Goal: Task Accomplishment & Management: Manage account settings

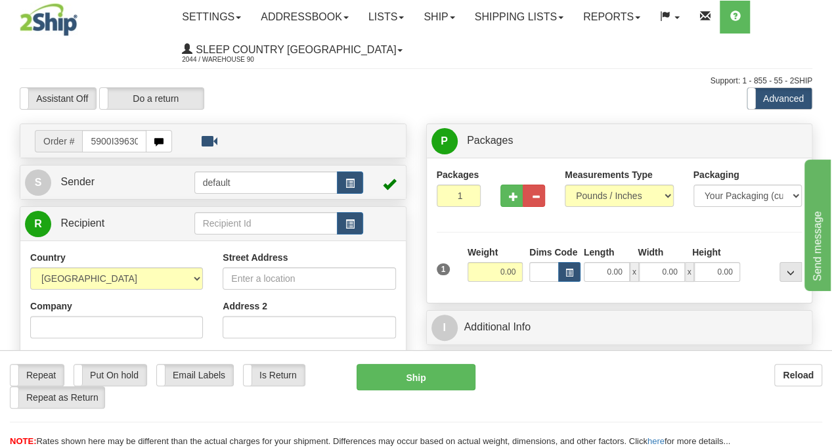
type input "5900I39630"
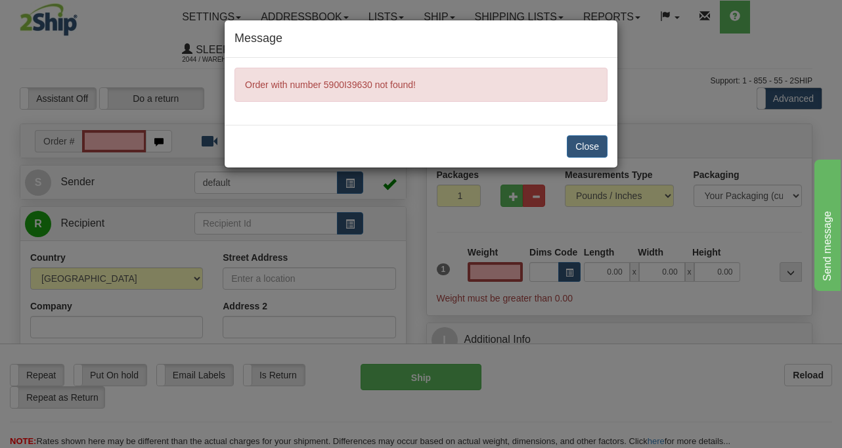
type input "0.00"
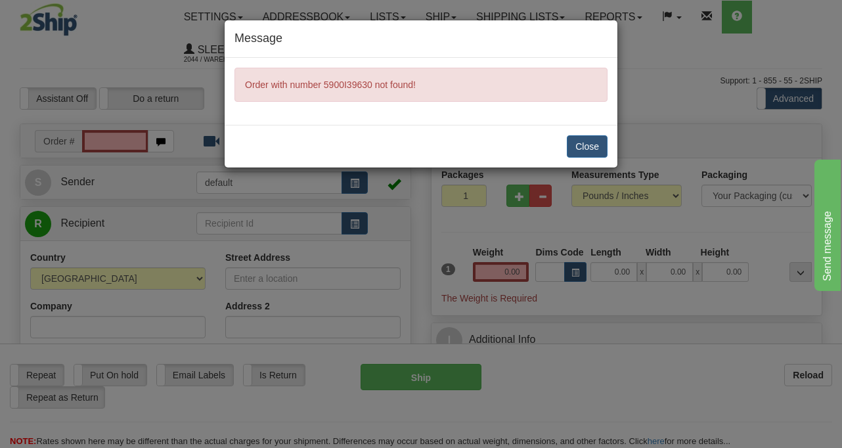
click at [619, 401] on div "Message Order with number 5900I39630 not found! Close" at bounding box center [421, 224] width 842 height 448
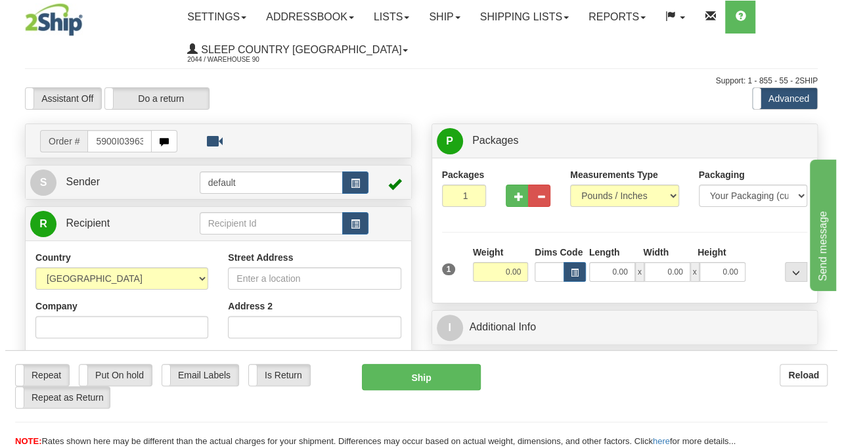
scroll to position [0, 5]
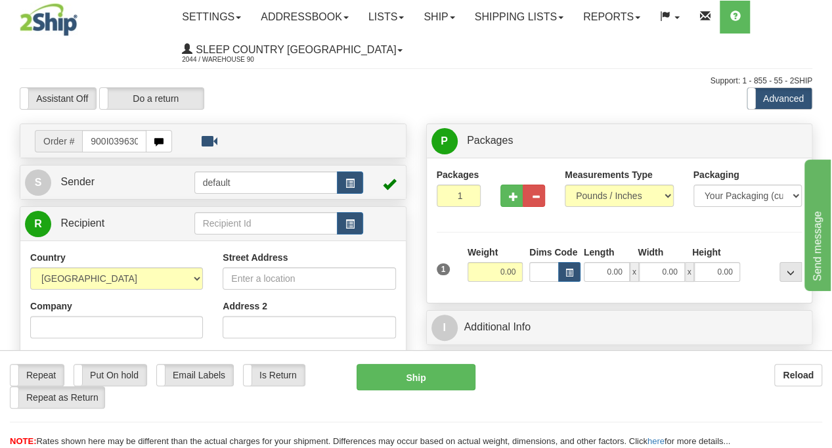
type input "5900I039630"
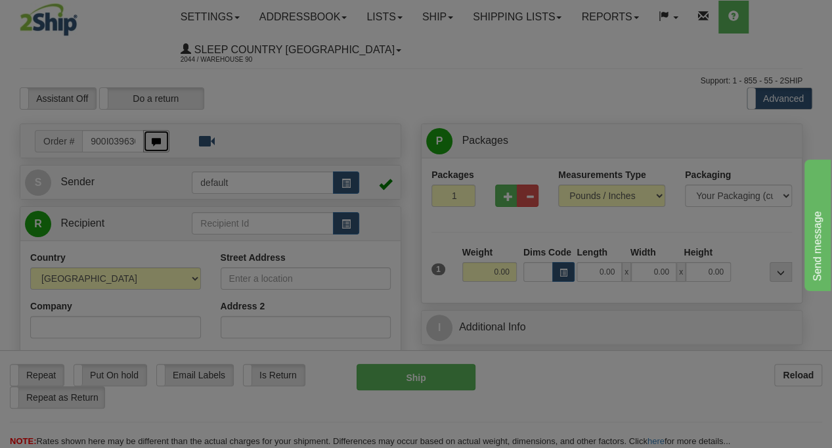
scroll to position [0, 0]
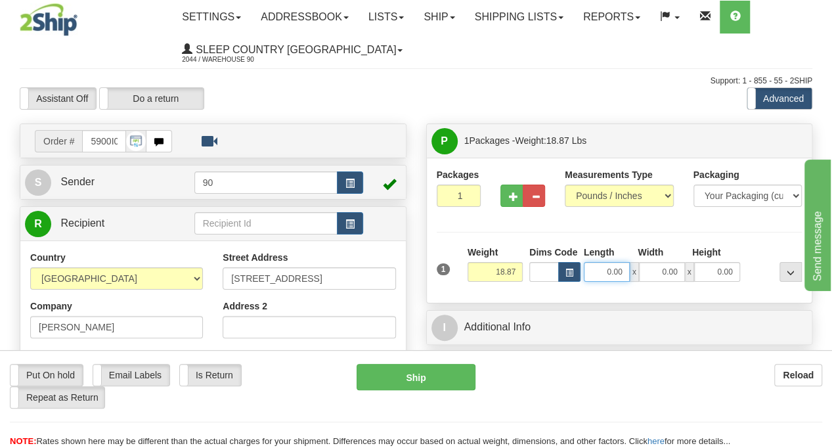
drag, startPoint x: 603, startPoint y: 269, endPoint x: 641, endPoint y: 277, distance: 38.8
click at [641, 277] on div "0.00 x 0.00 x 0.00" at bounding box center [662, 272] width 156 height 20
type input "21.00"
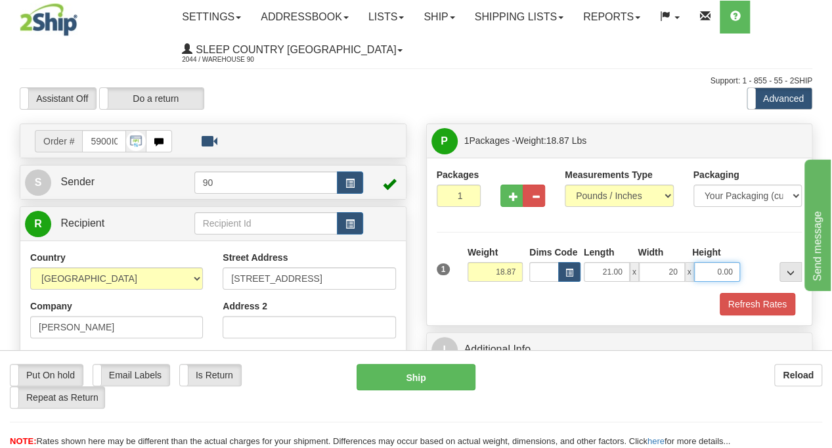
type input "20.00"
type input "15.00"
click at [742, 303] on button "Refresh Rates" at bounding box center [758, 304] width 76 height 22
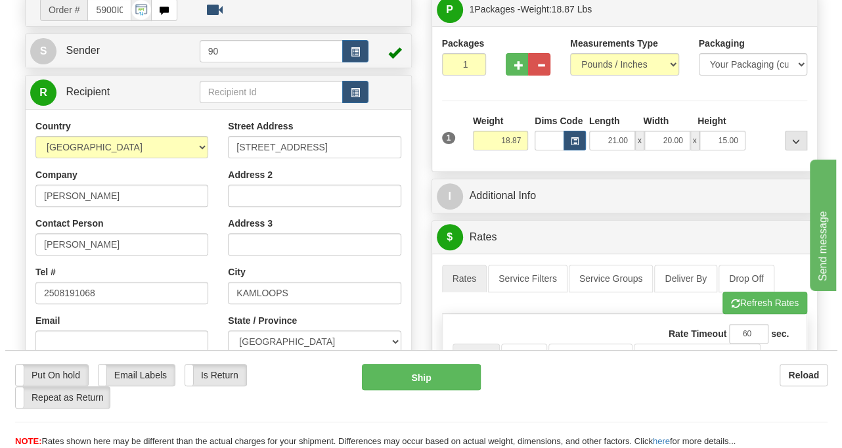
scroll to position [394, 0]
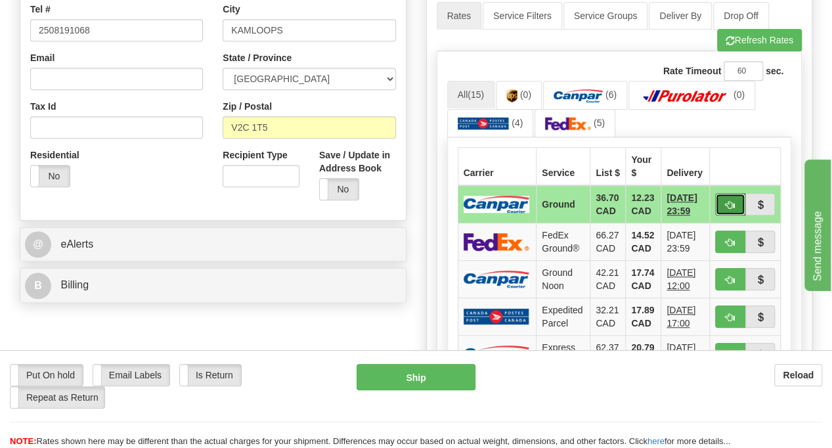
click at [725, 200] on button "button" at bounding box center [730, 204] width 30 height 22
type input "1"
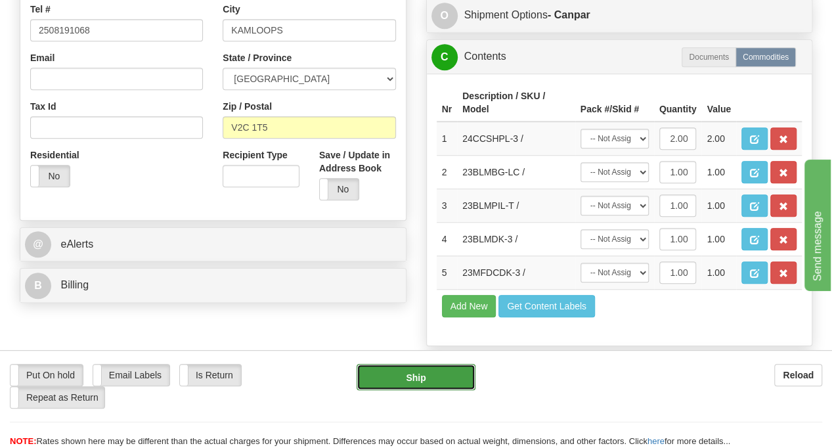
click at [416, 378] on button "Ship" at bounding box center [416, 377] width 119 height 26
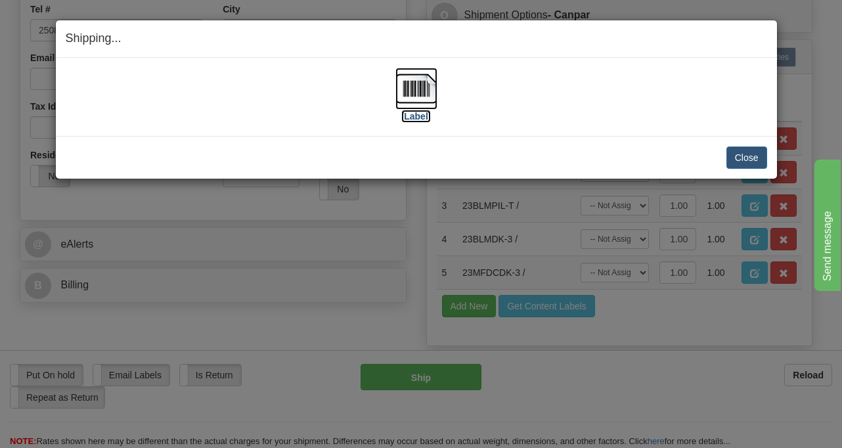
click at [415, 78] on img at bounding box center [416, 89] width 42 height 42
click at [741, 154] on button "Close" at bounding box center [747, 157] width 41 height 22
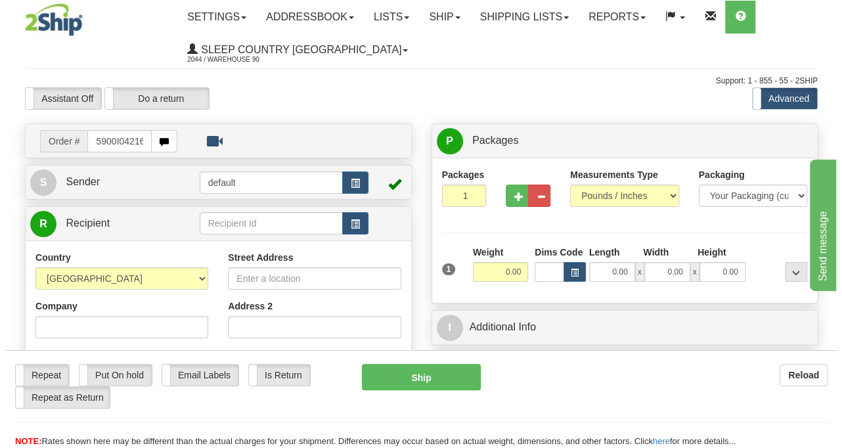
scroll to position [0, 5]
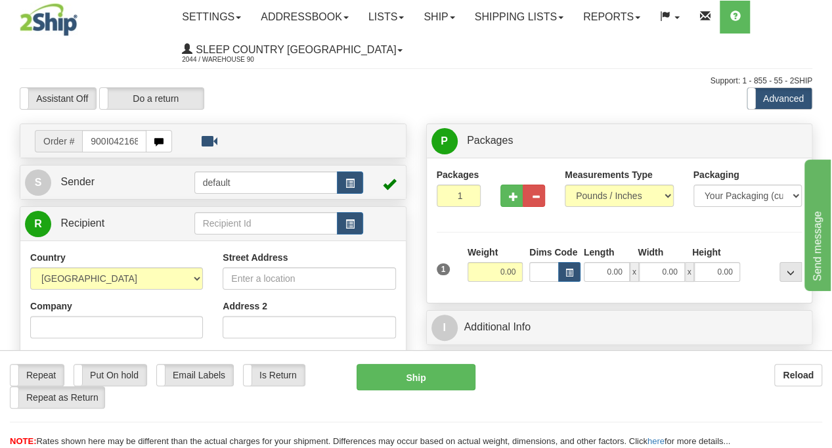
type input "5900I042168"
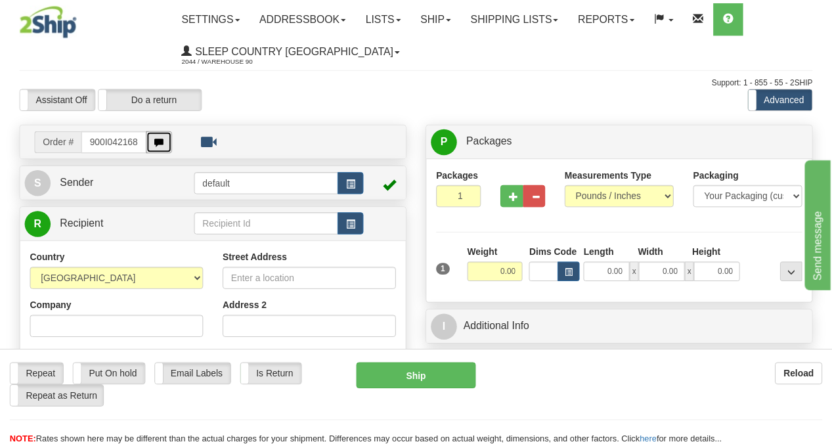
scroll to position [0, 0]
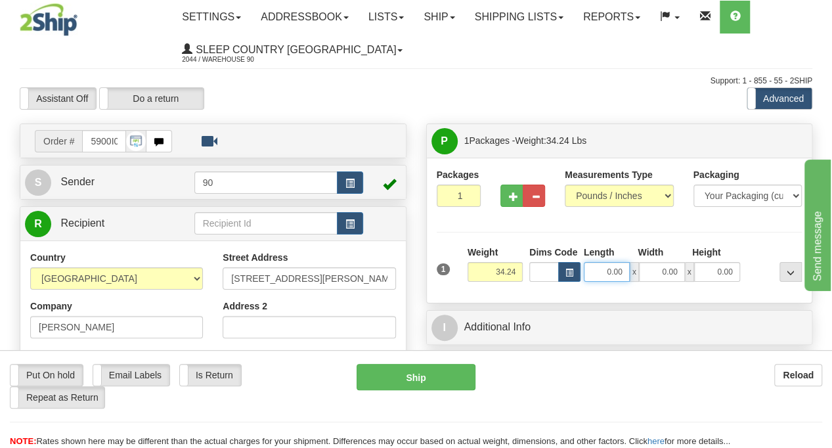
drag, startPoint x: 606, startPoint y: 275, endPoint x: 641, endPoint y: 278, distance: 35.6
click at [641, 278] on div "0.00 x 0.00 x 0.00" at bounding box center [662, 272] width 156 height 20
type input "30.00"
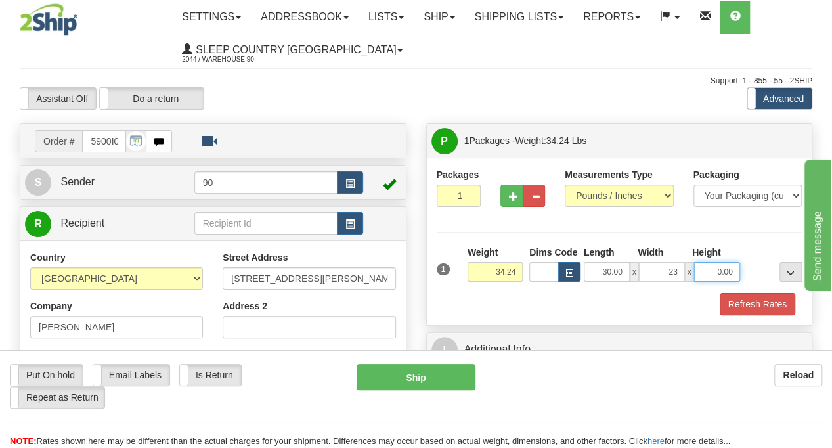
type input "23.00"
type input "19.00"
click at [757, 309] on button "Refresh Rates" at bounding box center [758, 304] width 76 height 22
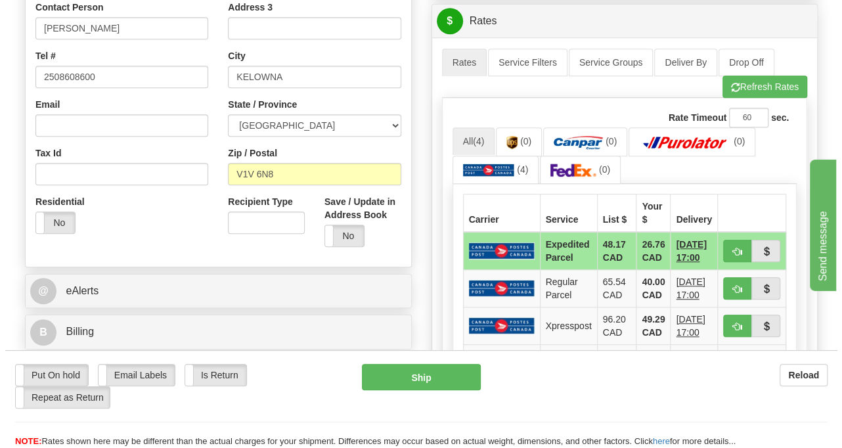
scroll to position [460, 0]
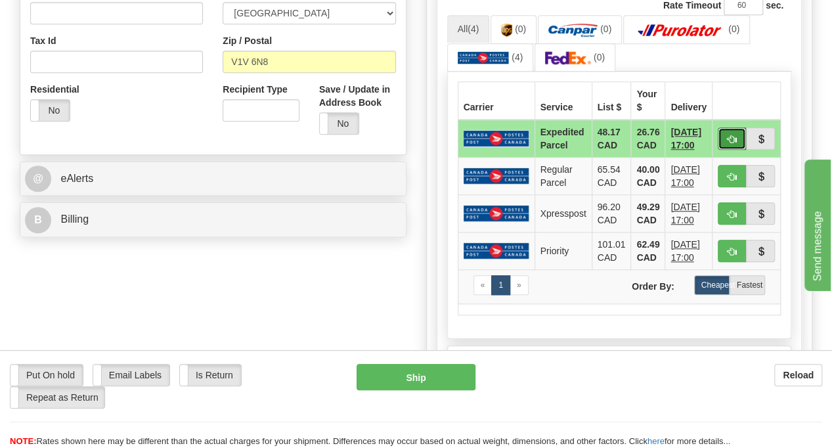
click at [737, 135] on span "button" at bounding box center [732, 139] width 9 height 9
type input "DOM.EP"
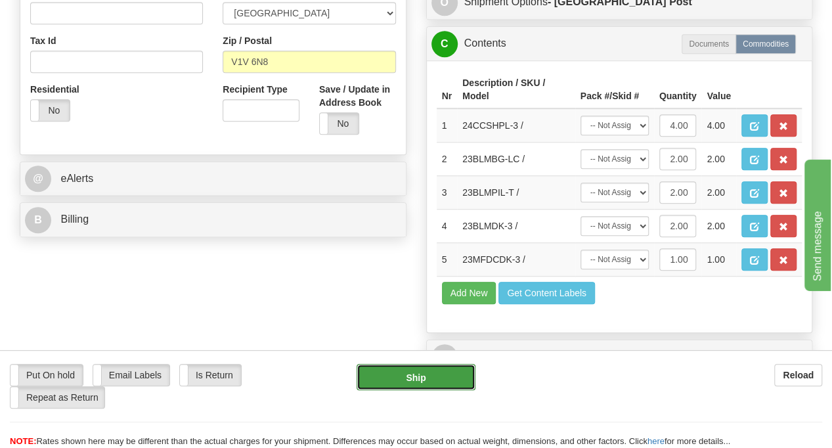
click at [428, 378] on button "Ship" at bounding box center [416, 377] width 119 height 26
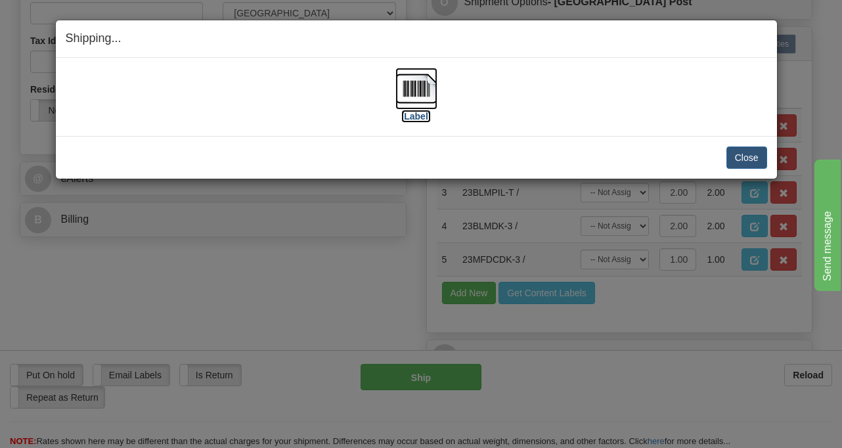
click at [420, 98] on img at bounding box center [416, 89] width 42 height 42
click at [746, 162] on button "Close" at bounding box center [747, 157] width 41 height 22
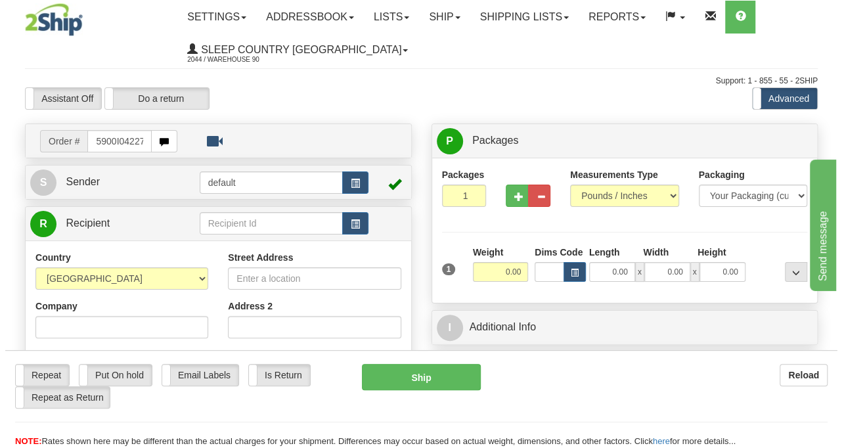
scroll to position [0, 5]
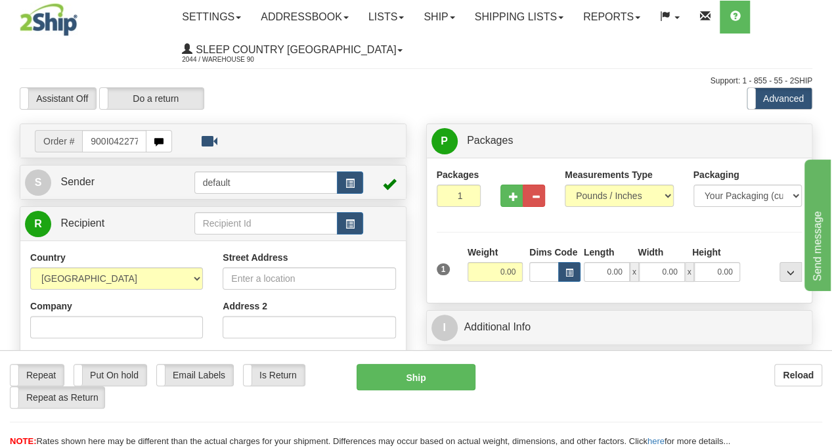
type input "5900I042277"
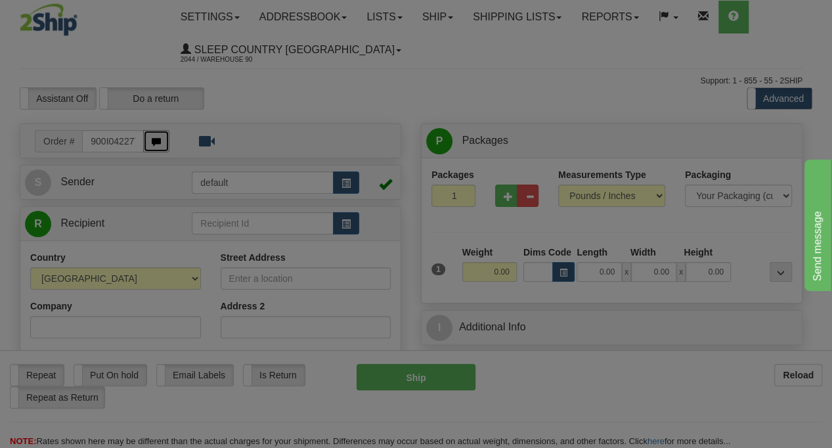
scroll to position [0, 0]
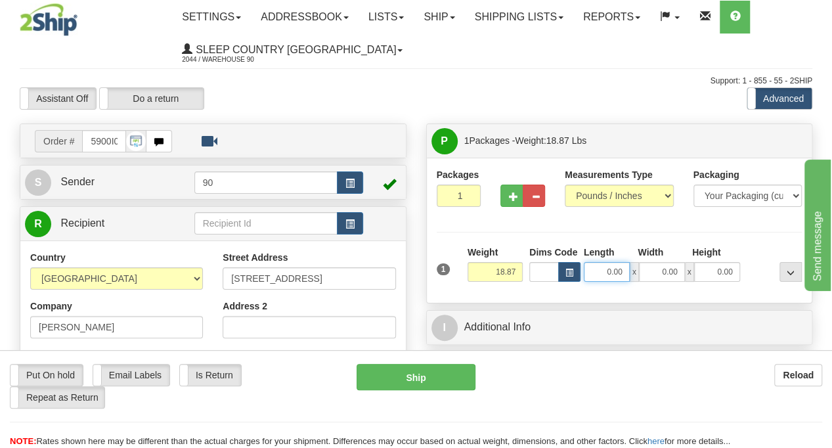
drag, startPoint x: 596, startPoint y: 278, endPoint x: 638, endPoint y: 273, distance: 41.7
click at [638, 273] on div "0.00 x 0.00 x 0.00" at bounding box center [662, 272] width 156 height 20
type input "22.00"
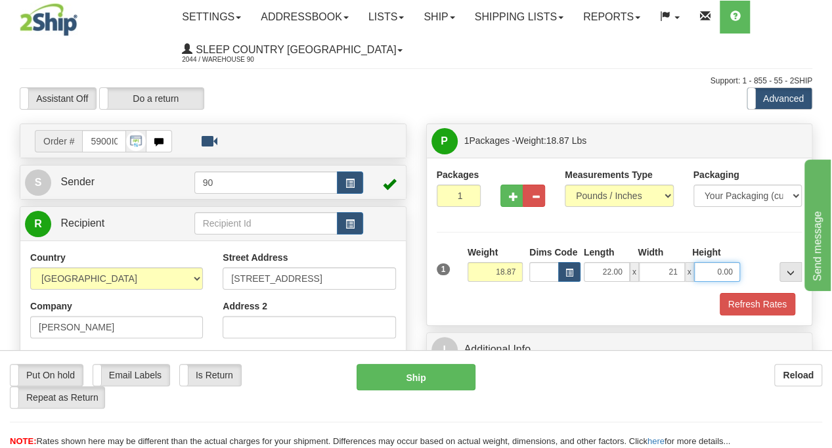
type input "21.00"
type input "16.00"
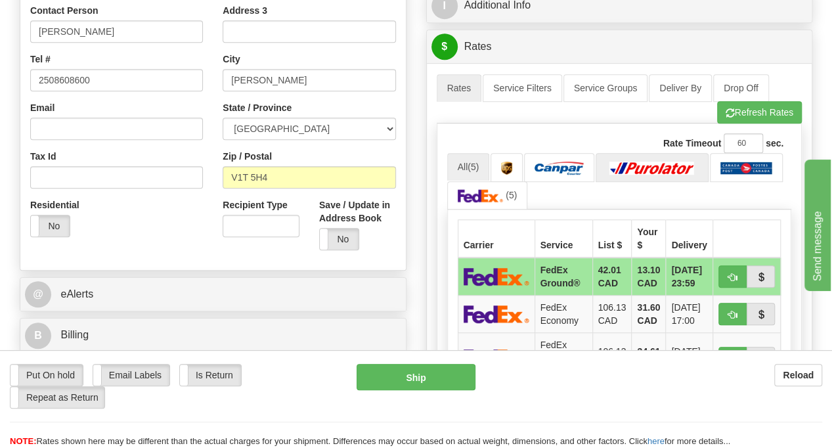
scroll to position [394, 0]
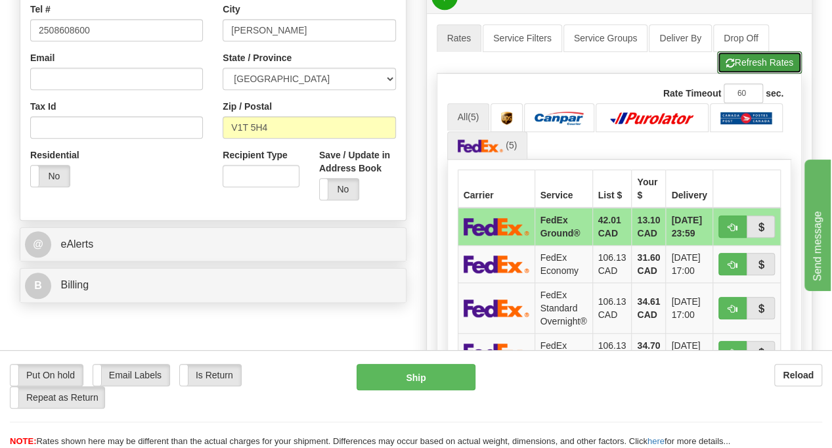
drag, startPoint x: 756, startPoint y: 62, endPoint x: 568, endPoint y: 131, distance: 200.7
click at [756, 62] on button "Refresh Rates" at bounding box center [759, 62] width 85 height 22
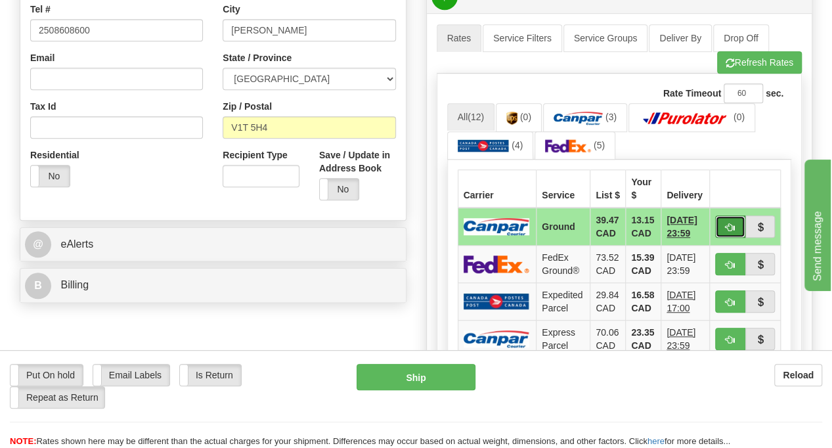
click at [726, 223] on span "button" at bounding box center [730, 227] width 9 height 9
type input "1"
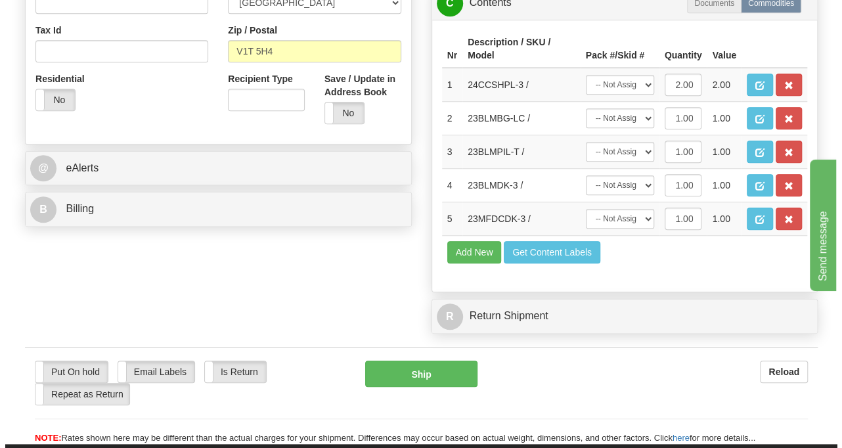
scroll to position [525, 0]
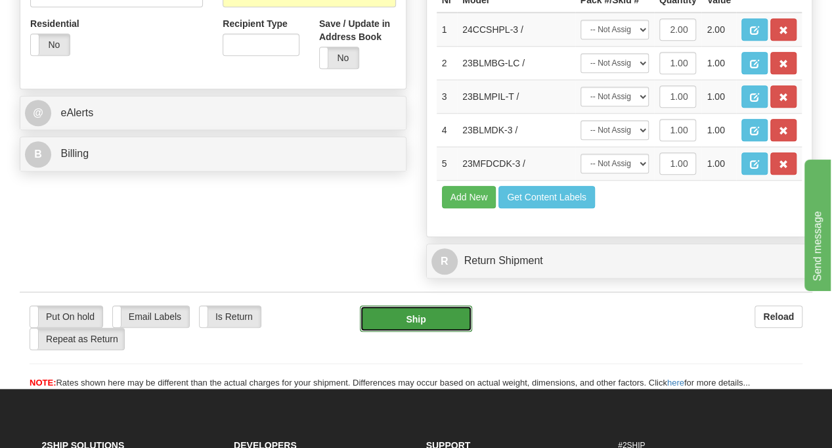
click at [426, 332] on button "Ship" at bounding box center [416, 318] width 112 height 26
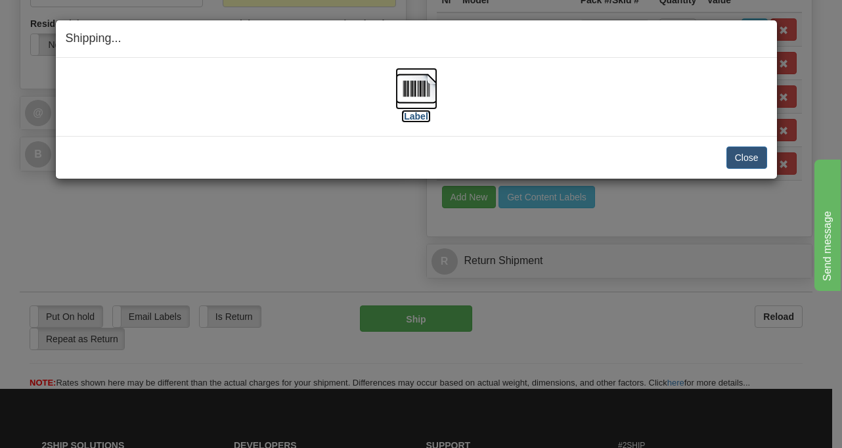
click at [426, 89] on img at bounding box center [416, 89] width 42 height 42
click at [753, 156] on button "Close" at bounding box center [747, 157] width 41 height 22
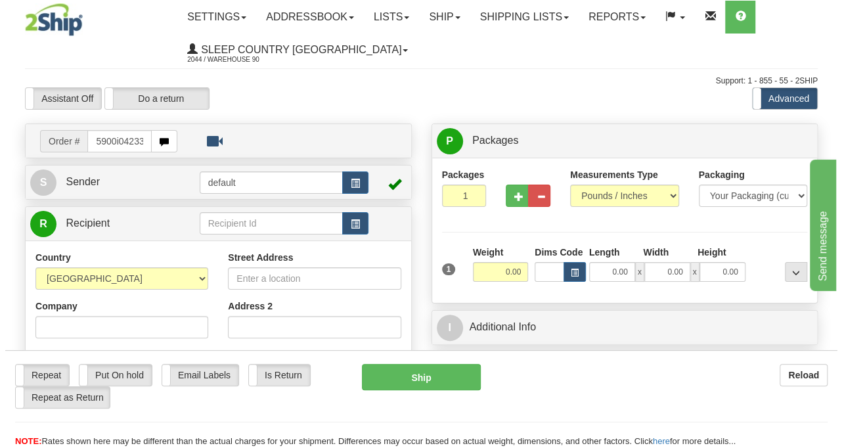
scroll to position [0, 5]
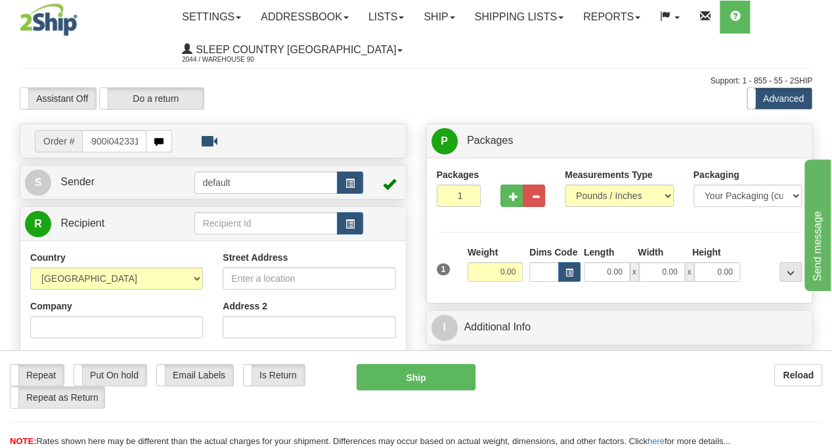
type input "5900i042331"
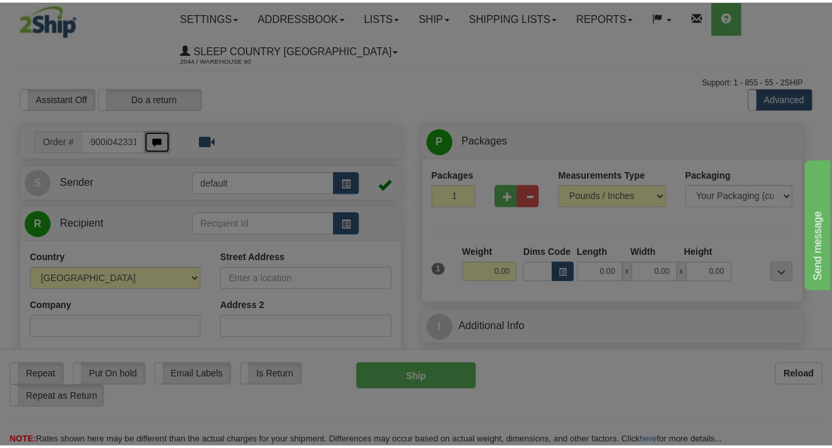
scroll to position [0, 0]
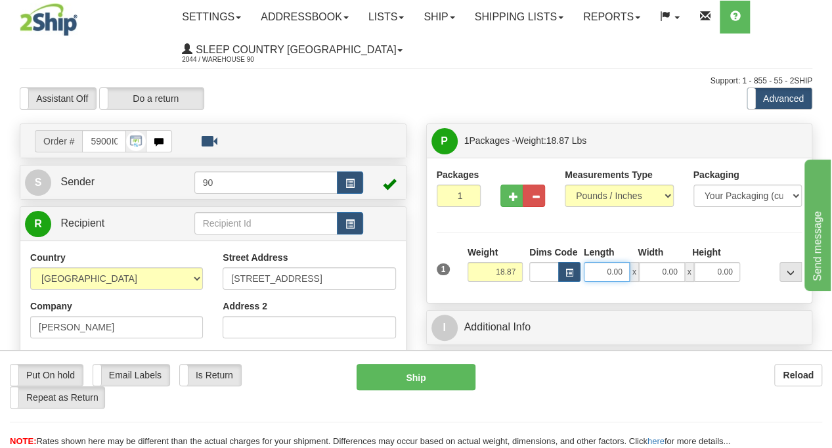
click at [603, 265] on input "0.00" at bounding box center [607, 272] width 46 height 20
type input "22.00"
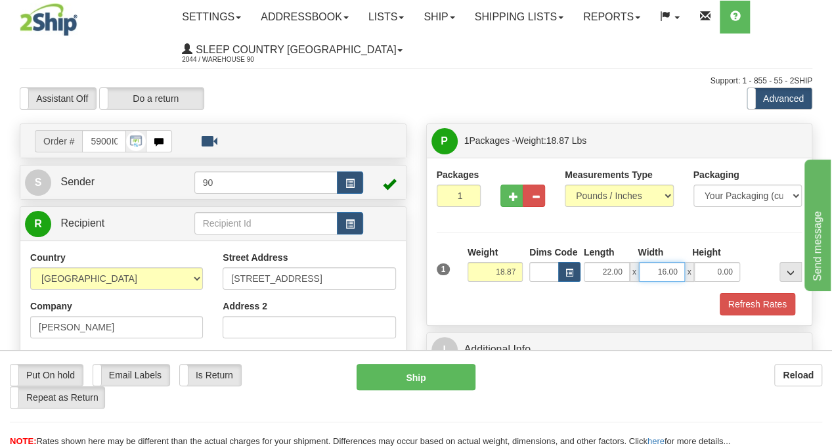
drag, startPoint x: 659, startPoint y: 272, endPoint x: 690, endPoint y: 274, distance: 30.3
click at [690, 274] on div "22.00 x 16.00 x 0.00" at bounding box center [662, 272] width 156 height 20
type input "21.00"
drag, startPoint x: 709, startPoint y: 275, endPoint x: 736, endPoint y: 273, distance: 26.3
click at [736, 273] on input "0.00" at bounding box center [717, 272] width 46 height 20
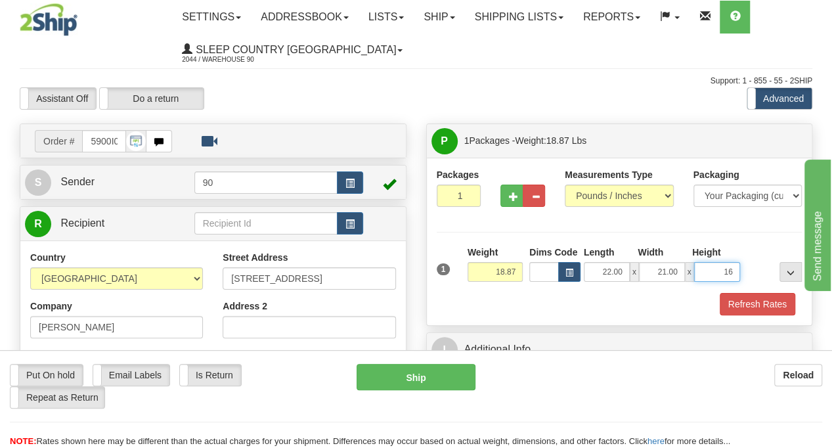
type input "16.00"
click at [780, 311] on button "Refresh Rates" at bounding box center [758, 304] width 76 height 22
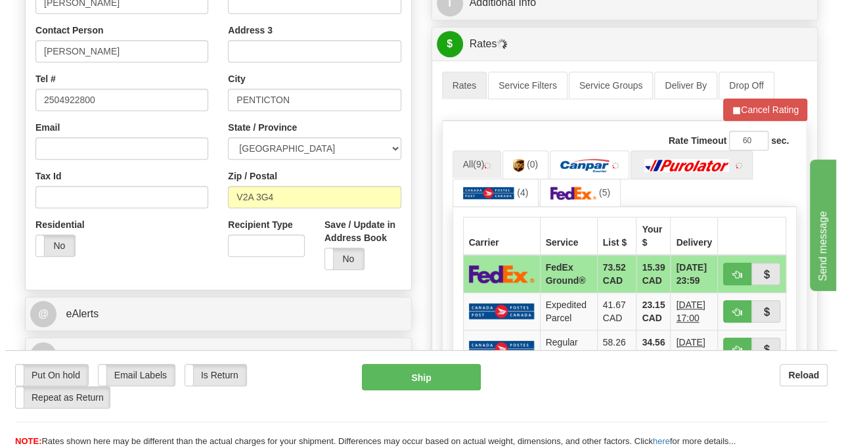
scroll to position [328, 0]
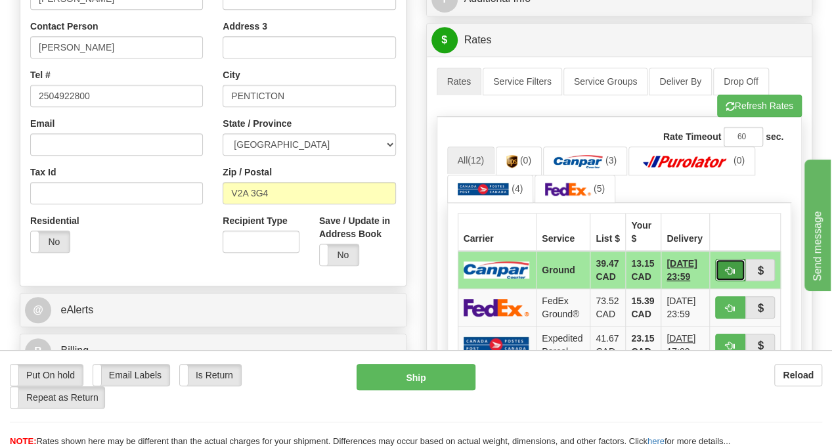
click at [730, 269] on span "button" at bounding box center [730, 271] width 9 height 9
type input "1"
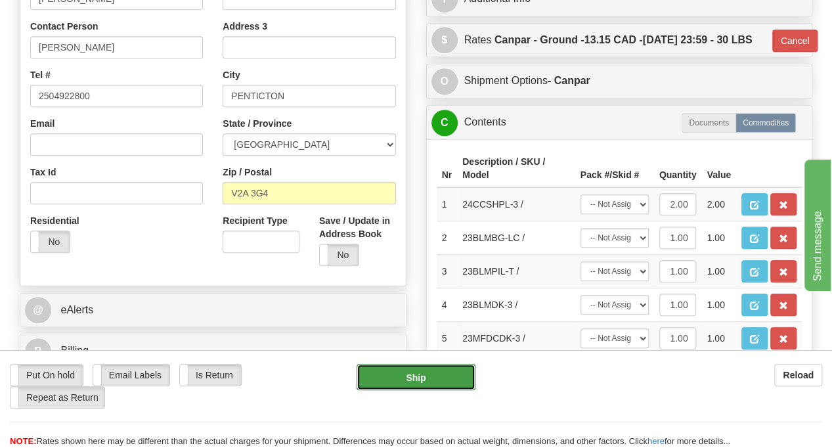
click at [431, 372] on button "Ship" at bounding box center [416, 377] width 119 height 26
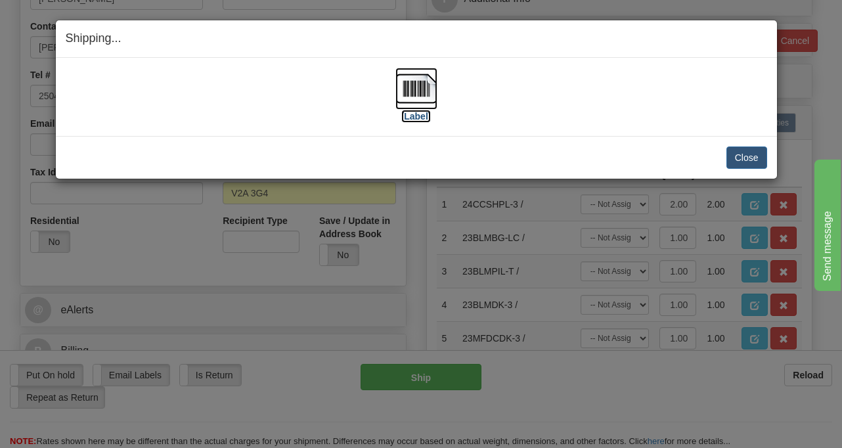
click at [402, 83] on img at bounding box center [416, 89] width 42 height 42
click at [755, 160] on button "Close" at bounding box center [747, 157] width 41 height 22
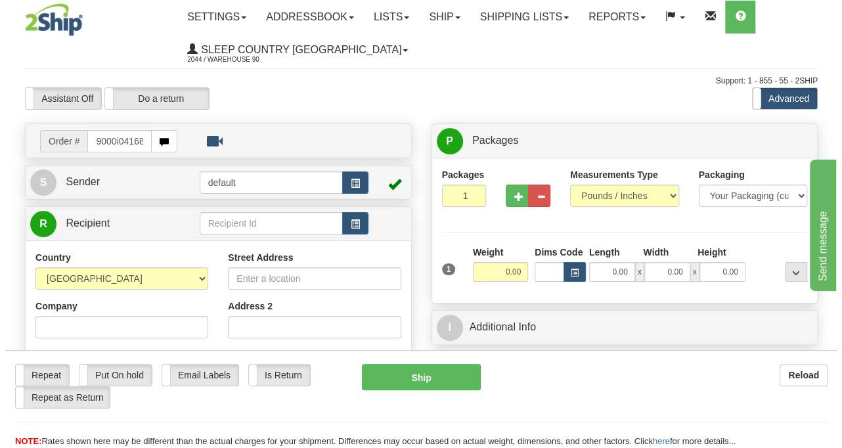
scroll to position [0, 5]
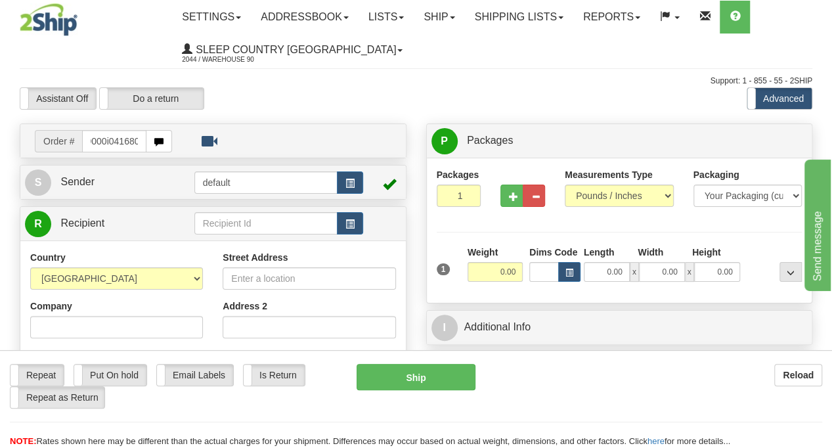
type input "9000i041680"
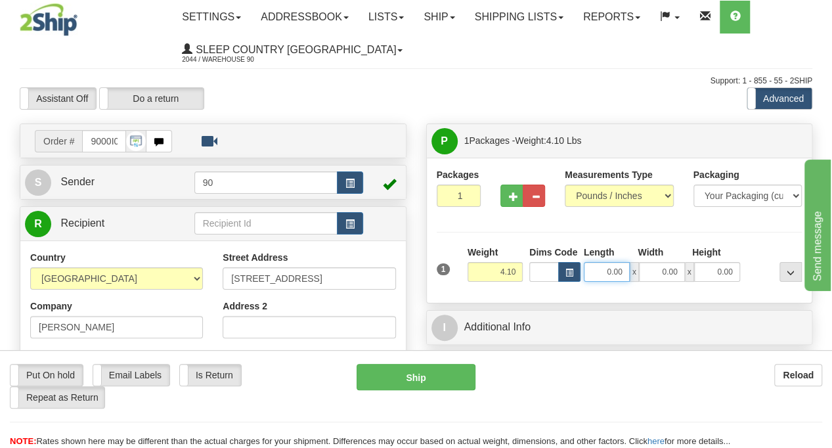
drag, startPoint x: 596, startPoint y: 274, endPoint x: 659, endPoint y: 275, distance: 62.4
click at [659, 275] on div "0.00 x 0.00 x 0.00" at bounding box center [662, 272] width 156 height 20
type input "11.00"
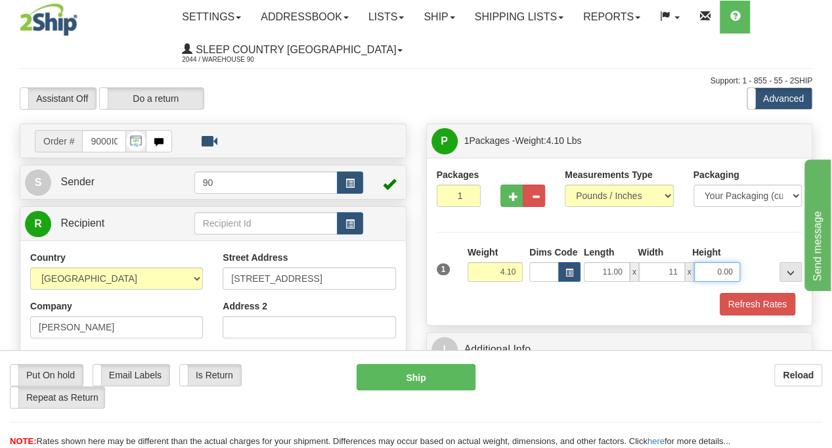
type input "11.00"
type input "5.00"
click at [746, 295] on button "Refresh Rates" at bounding box center [758, 304] width 76 height 22
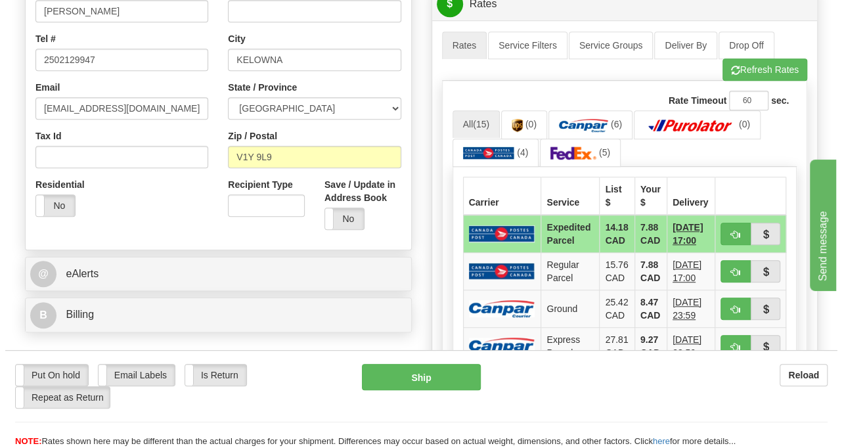
scroll to position [394, 0]
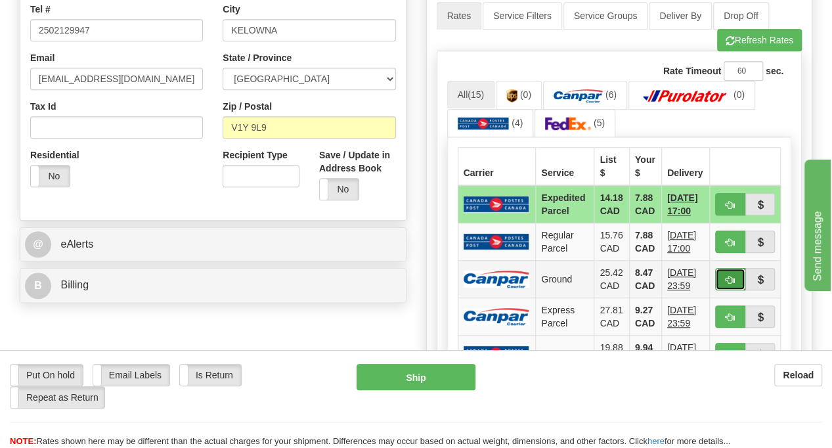
click at [730, 269] on button "button" at bounding box center [730, 279] width 30 height 22
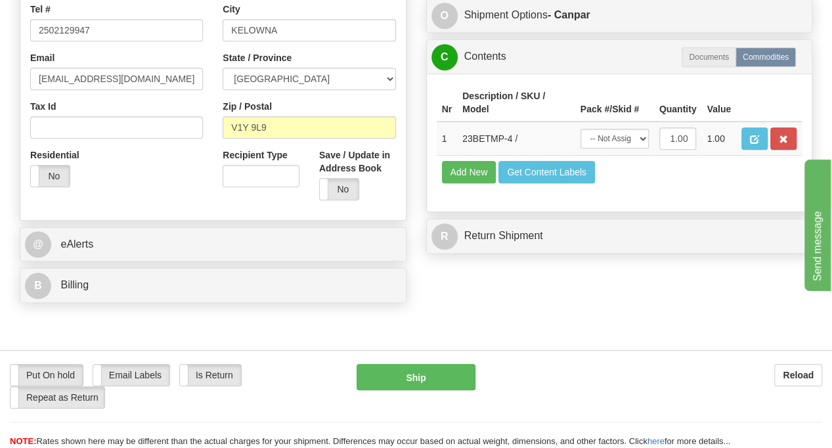
type input "1"
click at [401, 372] on button "Ship" at bounding box center [416, 377] width 119 height 26
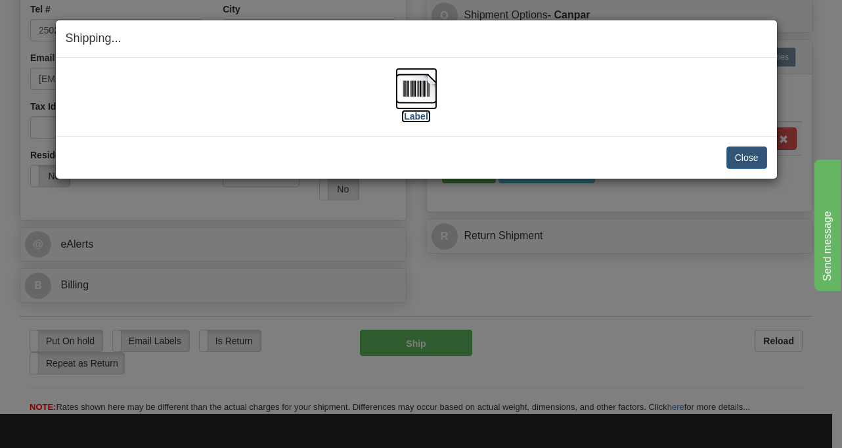
click at [434, 94] on img at bounding box center [416, 89] width 42 height 42
click at [763, 148] on button "Close" at bounding box center [747, 157] width 41 height 22
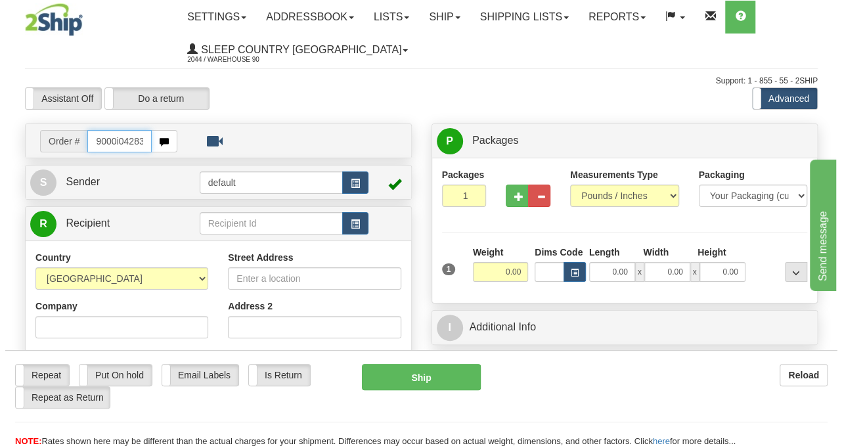
scroll to position [0, 5]
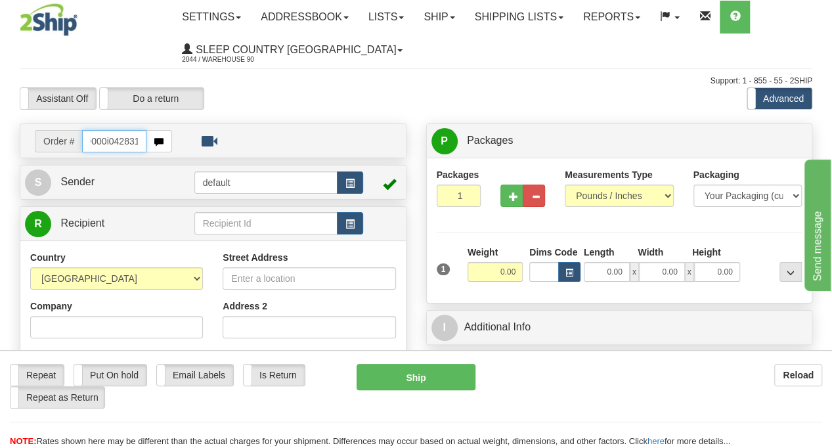
type input "9000i042831"
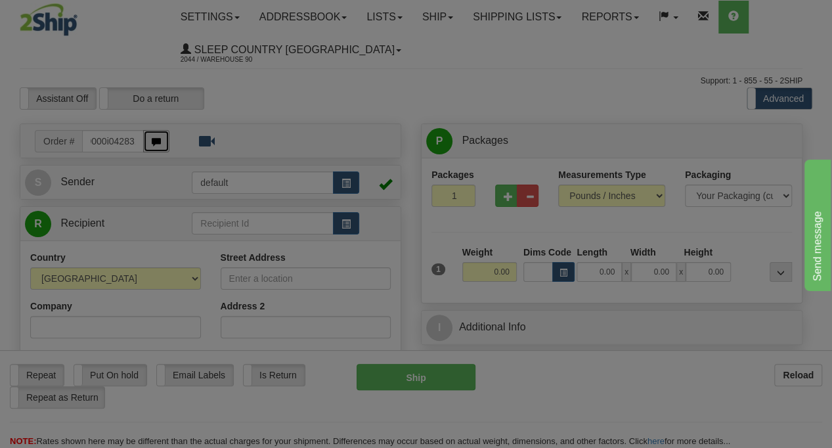
scroll to position [0, 0]
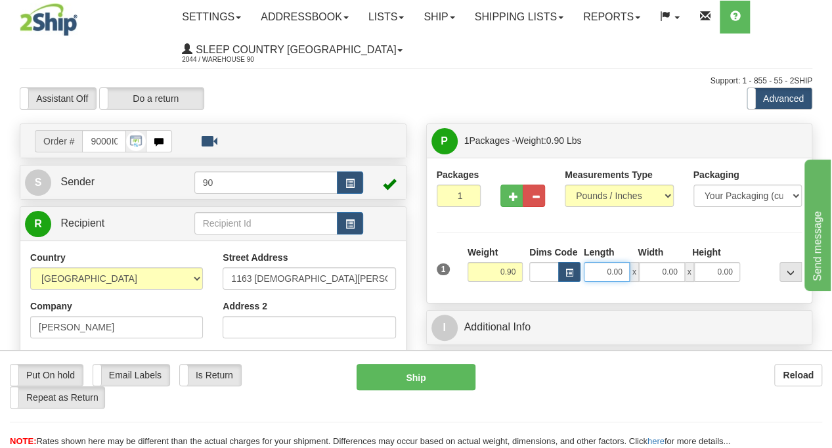
drag, startPoint x: 699, startPoint y: 269, endPoint x: 707, endPoint y: 269, distance: 8.5
click at [707, 269] on div "0.00 x 0.00 x 0.00" at bounding box center [662, 272] width 156 height 20
type input "9.00"
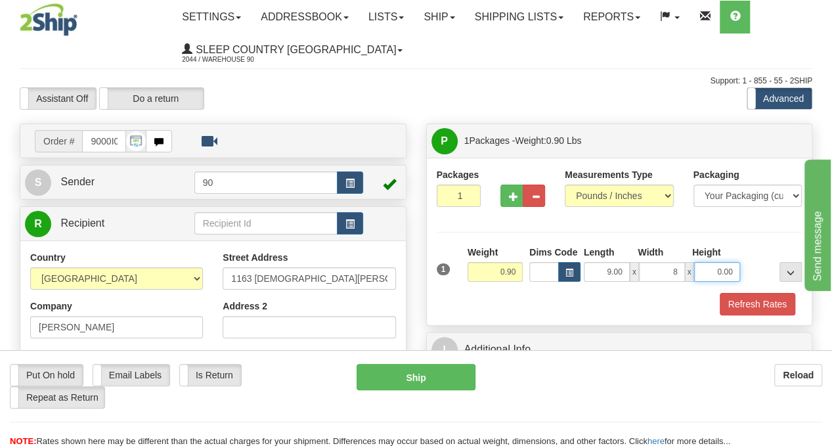
type input "8.00"
type input "1.00"
click at [740, 303] on button "Refresh Rates" at bounding box center [758, 304] width 76 height 22
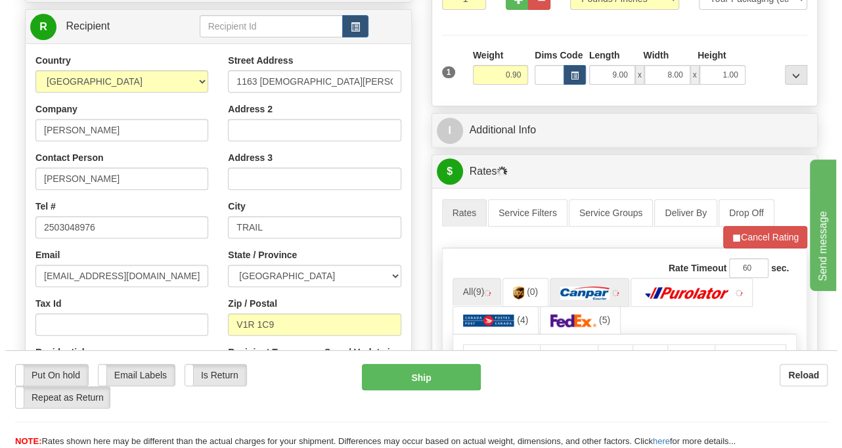
scroll to position [328, 0]
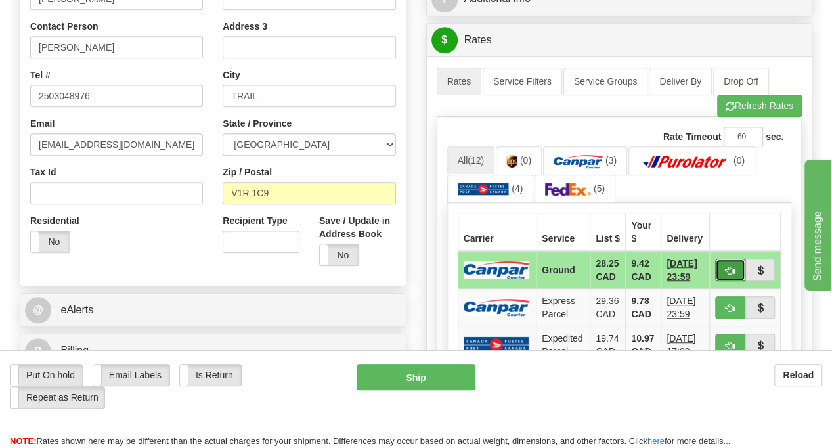
click at [733, 267] on span "button" at bounding box center [730, 271] width 9 height 9
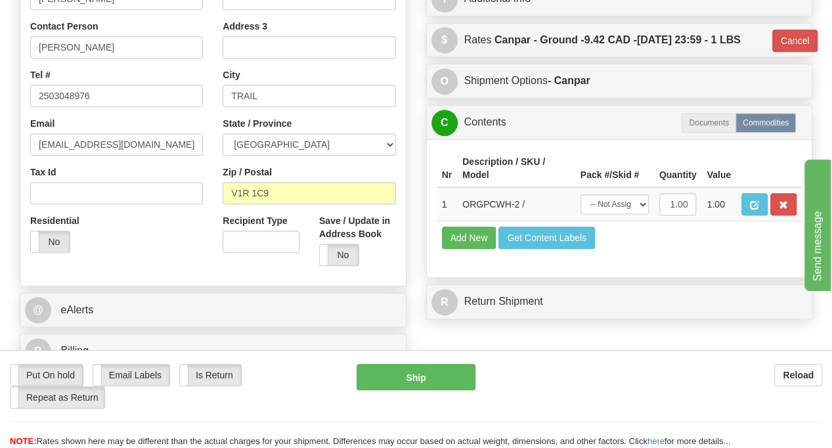
type input "1"
click at [437, 372] on button "Ship" at bounding box center [416, 377] width 119 height 26
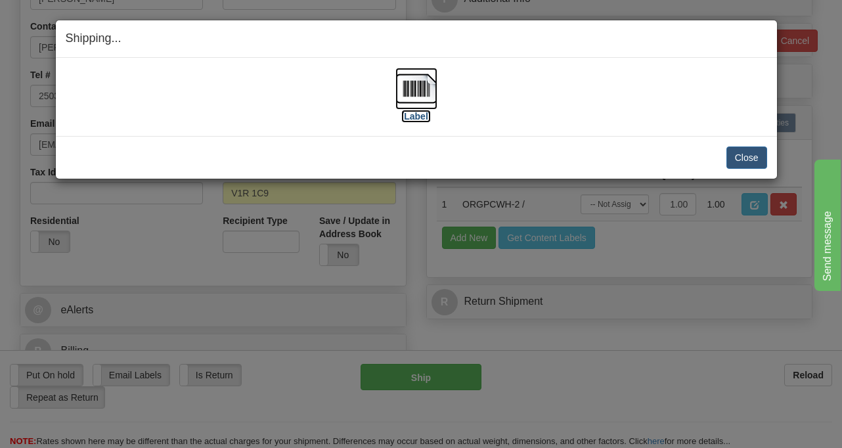
click at [422, 102] on img at bounding box center [416, 89] width 42 height 42
click at [740, 154] on button "Close" at bounding box center [747, 157] width 41 height 22
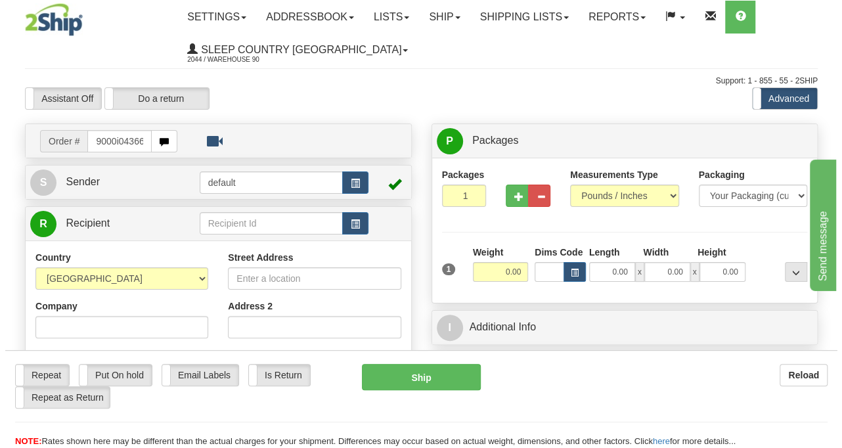
scroll to position [0, 5]
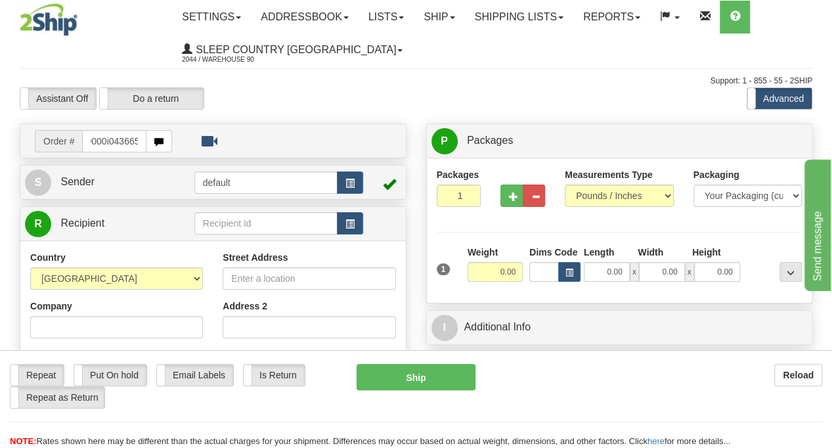
type input "9000i043665"
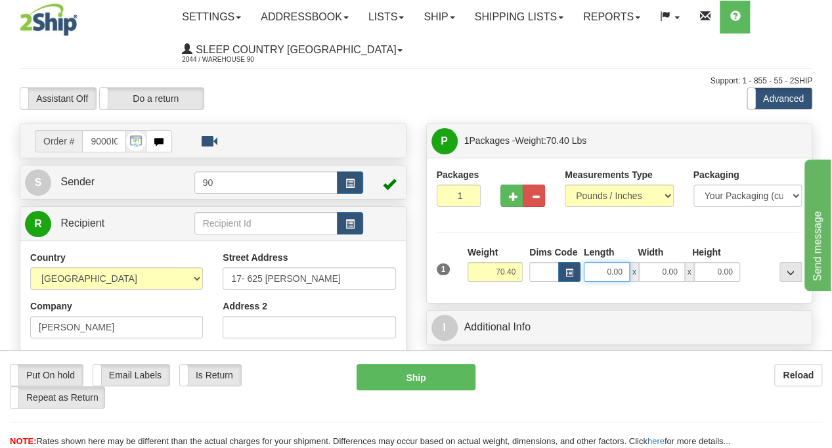
drag, startPoint x: 601, startPoint y: 274, endPoint x: 669, endPoint y: 277, distance: 68.4
click at [669, 277] on div "0.00 x 0.00 x 0.00" at bounding box center [662, 272] width 156 height 20
type input "78.00"
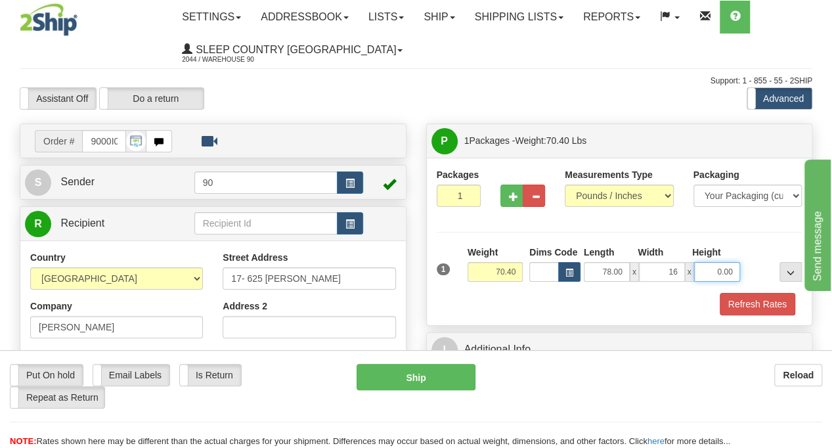
type input "16.00"
type input "10.00"
click at [777, 308] on button "Refresh Rates" at bounding box center [758, 304] width 76 height 22
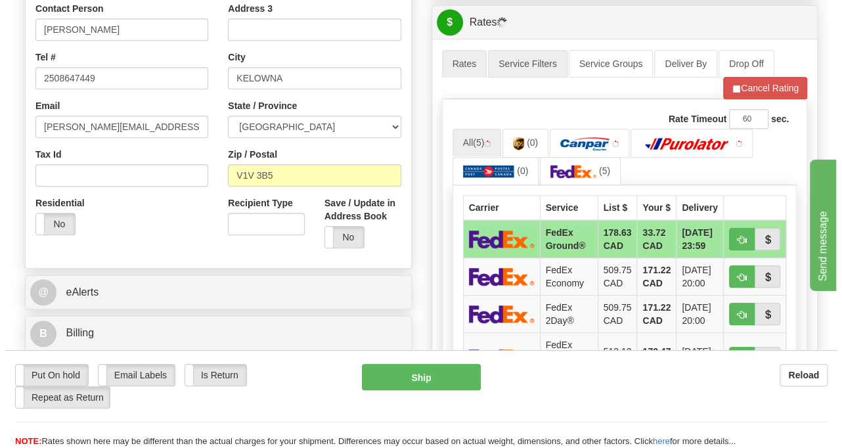
scroll to position [394, 0]
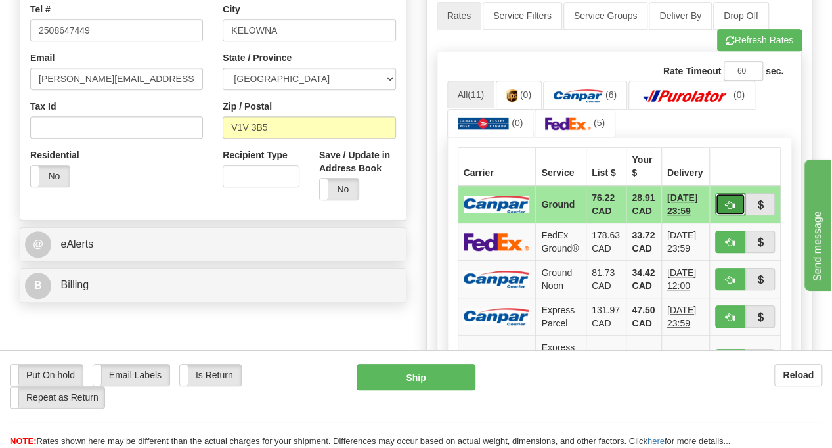
click at [732, 201] on span "button" at bounding box center [730, 205] width 9 height 9
type input "1"
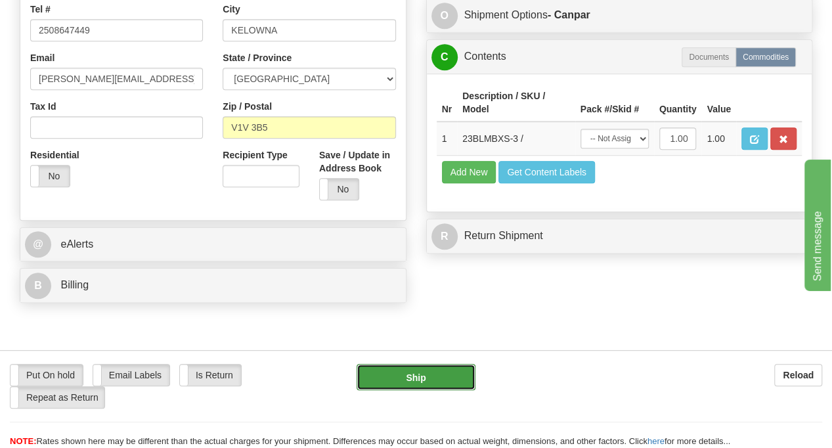
click at [436, 374] on button "Ship" at bounding box center [416, 377] width 119 height 26
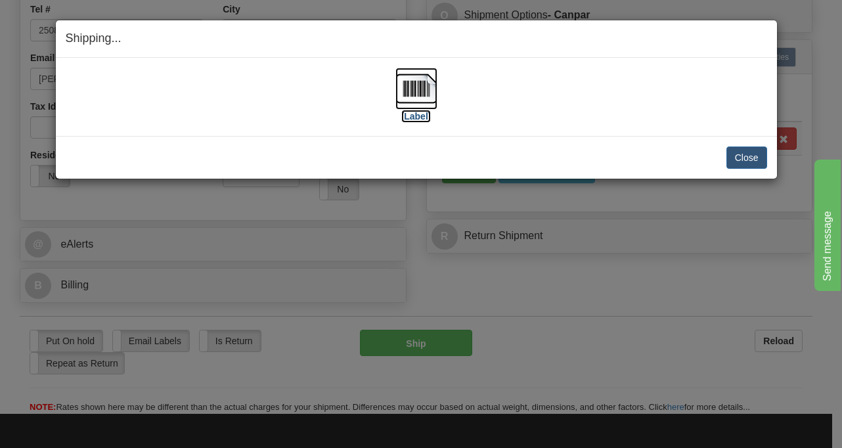
click at [419, 85] on img at bounding box center [416, 89] width 42 height 42
click at [740, 151] on button "Close" at bounding box center [747, 157] width 41 height 22
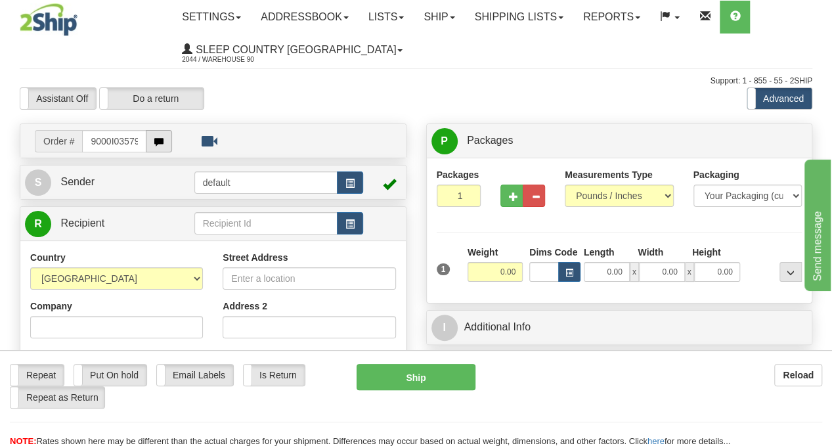
type input "9000I03579"
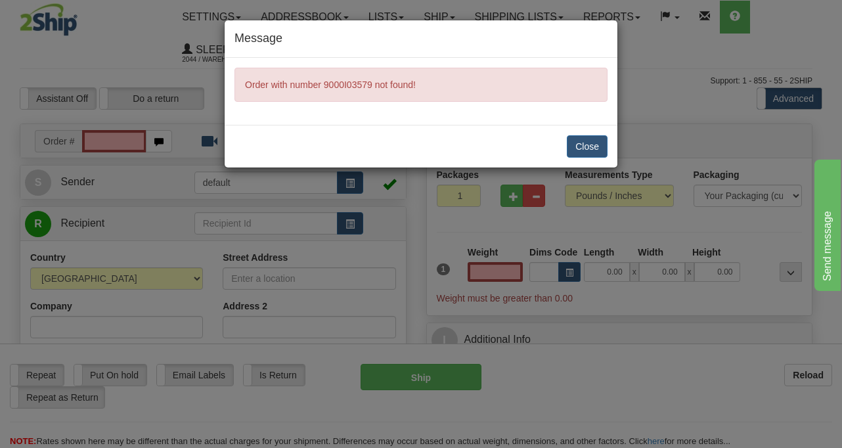
type input "0.00"
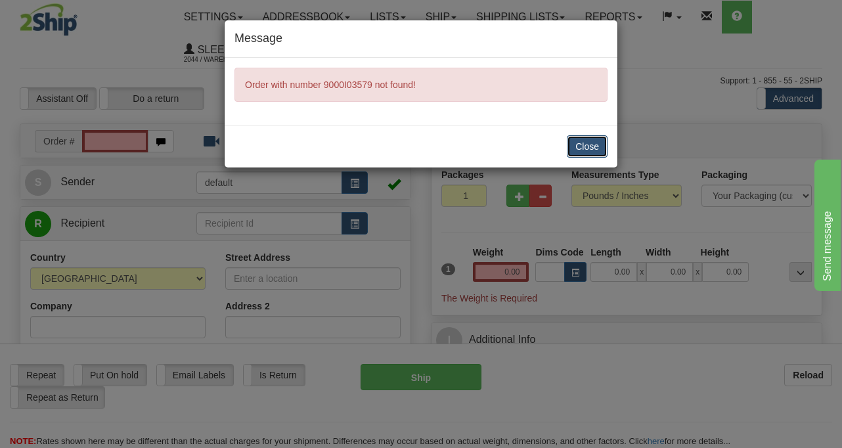
click at [583, 146] on button "Close" at bounding box center [587, 146] width 41 height 22
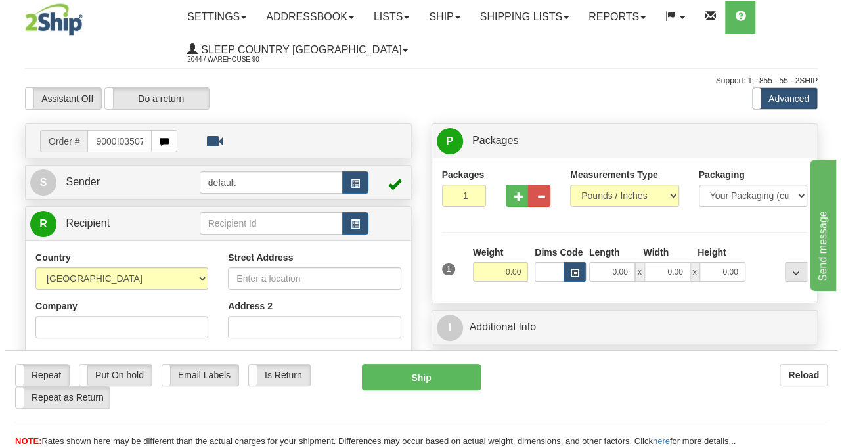
scroll to position [0, 5]
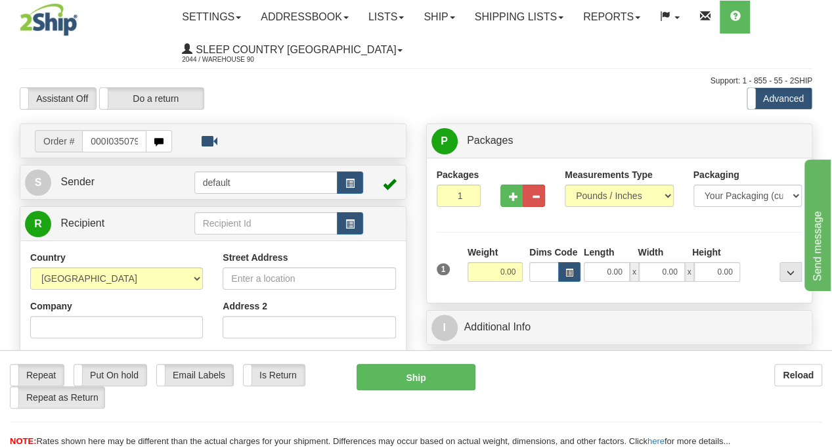
type input "9000I035079"
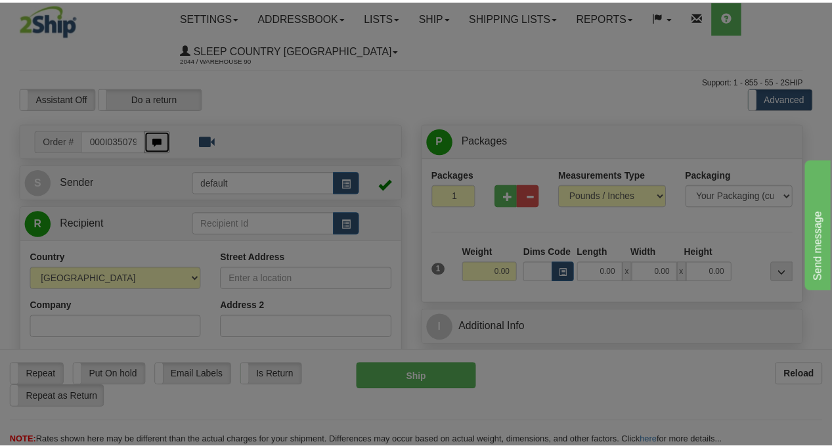
scroll to position [0, 0]
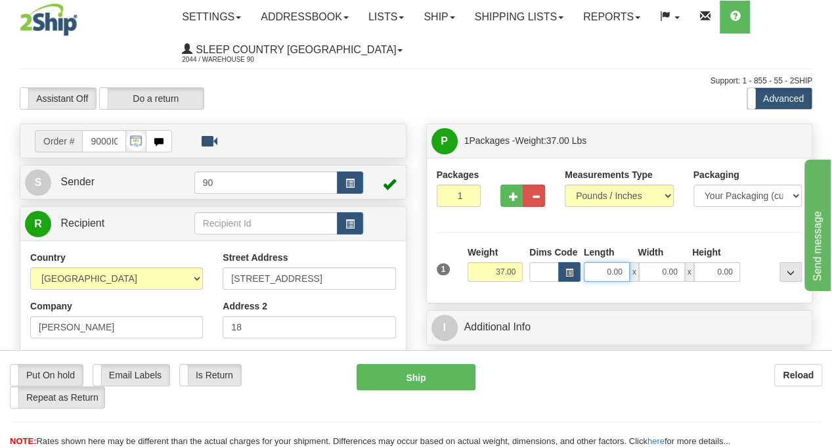
drag, startPoint x: 590, startPoint y: 277, endPoint x: 621, endPoint y: 269, distance: 32.7
click at [621, 269] on input "0.00" at bounding box center [607, 272] width 46 height 20
type input "42.00"
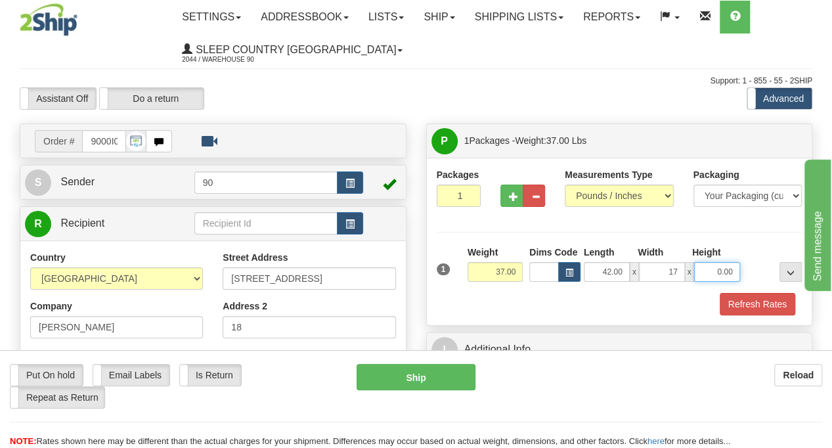
type input "17.00"
click at [740, 303] on button "Refresh Rates" at bounding box center [758, 304] width 76 height 22
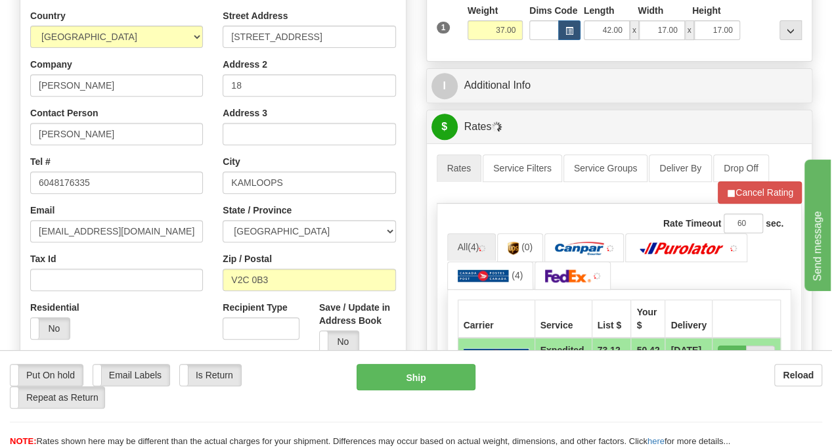
scroll to position [263, 0]
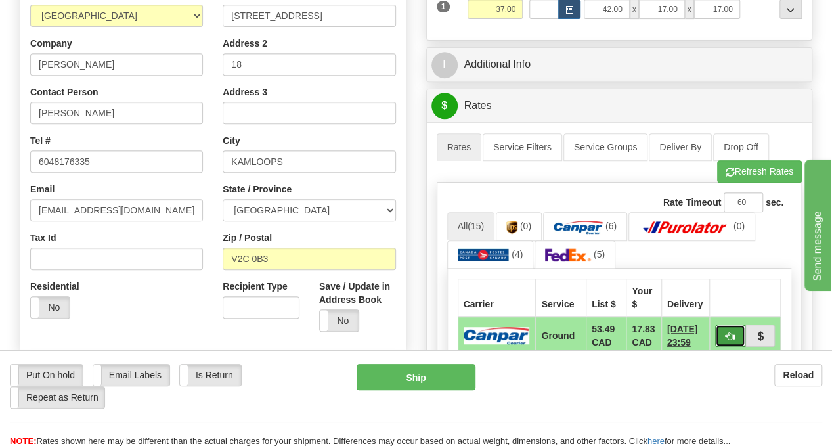
click at [733, 334] on span "button" at bounding box center [730, 336] width 9 height 9
type input "1"
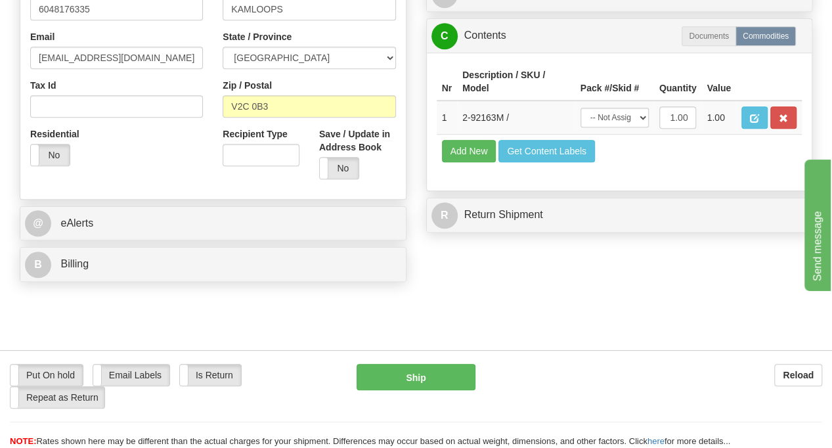
scroll to position [328, 0]
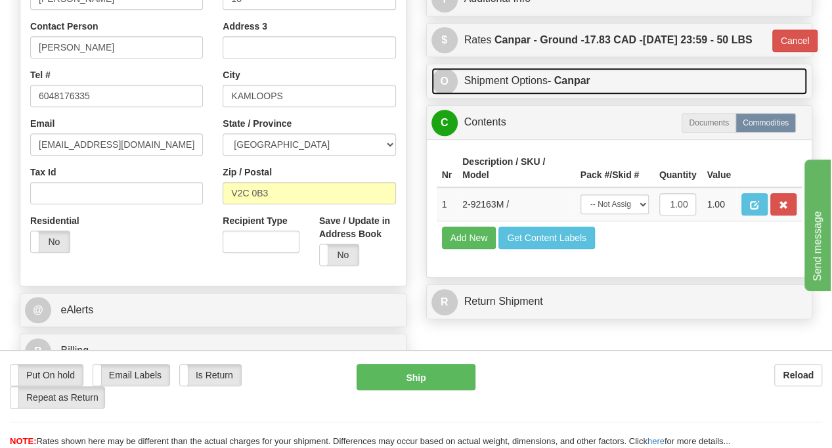
click at [525, 95] on link "O Shipment Options - Canpar" at bounding box center [620, 81] width 376 height 27
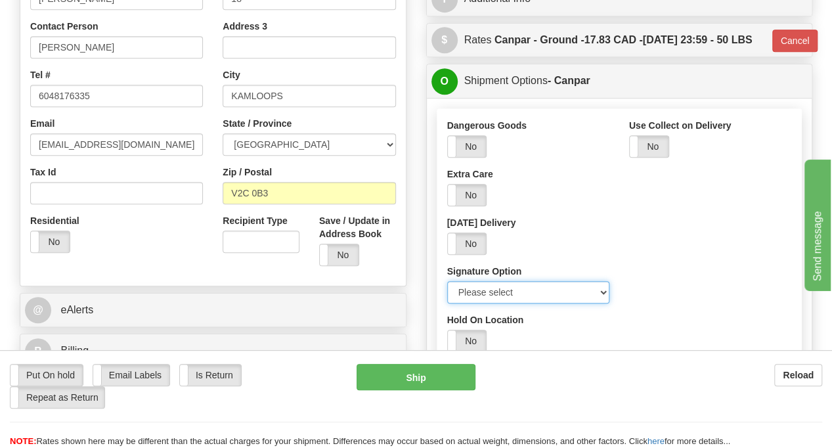
click at [523, 303] on select "Please select No Signature Required Signature Required Adult Signature" at bounding box center [528, 292] width 162 height 22
select select "2"
click at [447, 303] on select "Please select No Signature Required Signature Required Adult Signature" at bounding box center [528, 292] width 162 height 22
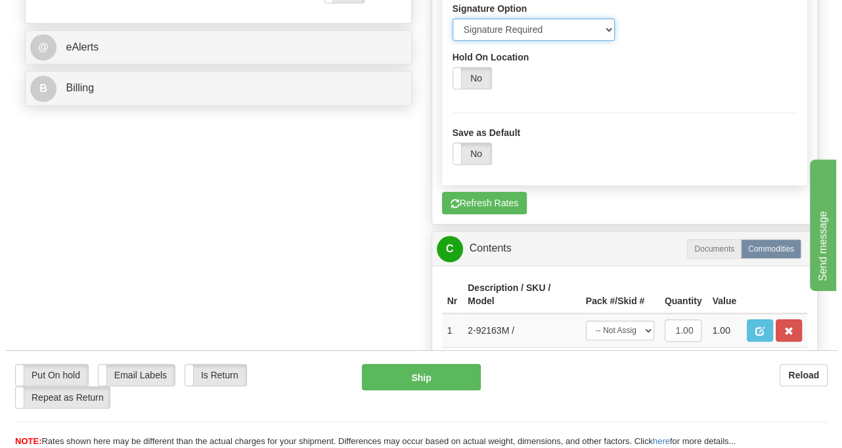
scroll to position [920, 0]
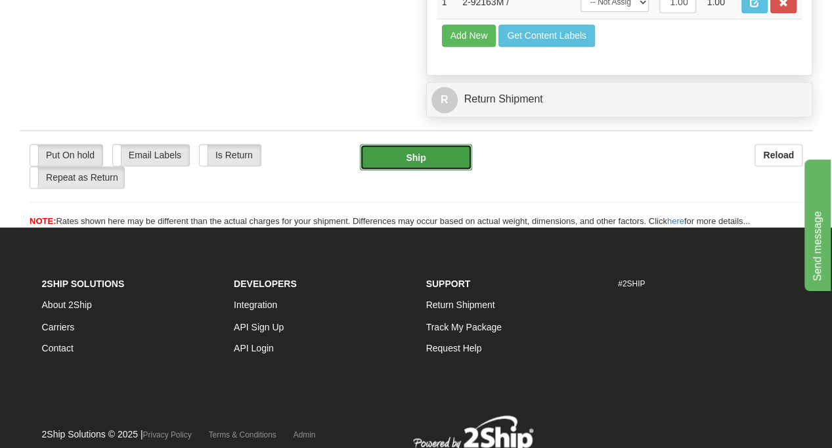
click at [433, 170] on button "Ship" at bounding box center [416, 157] width 112 height 26
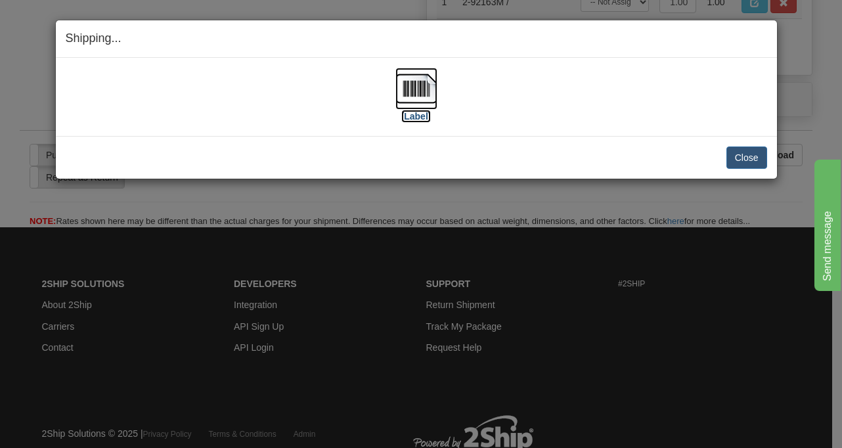
click at [419, 85] on img at bounding box center [416, 89] width 42 height 42
click at [733, 154] on button "Close" at bounding box center [747, 157] width 41 height 22
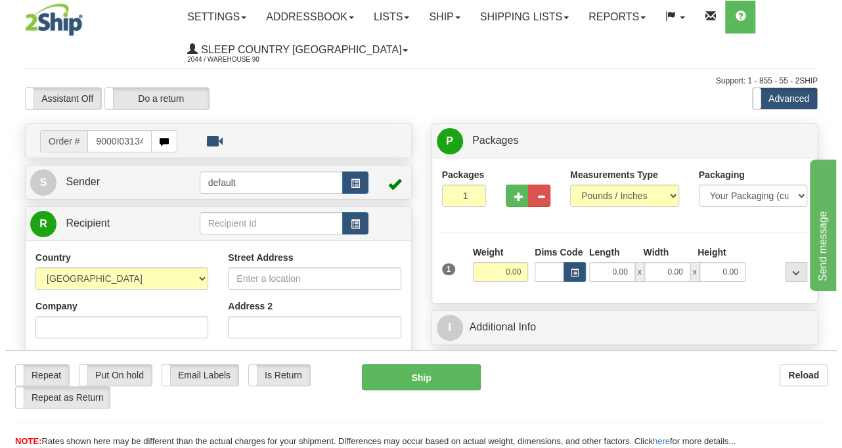
scroll to position [0, 5]
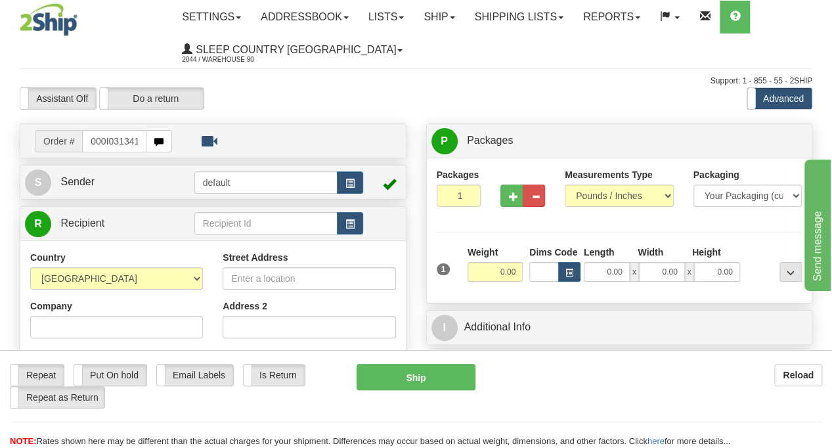
type input "9000I031341"
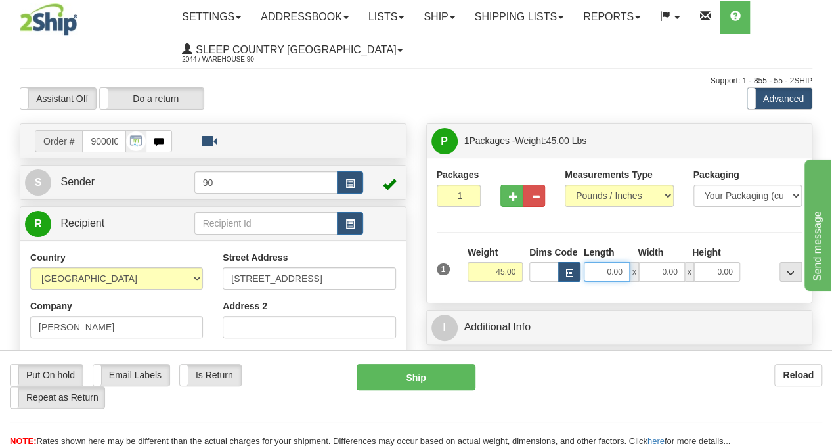
drag, startPoint x: 598, startPoint y: 267, endPoint x: 663, endPoint y: 273, distance: 65.9
click at [663, 273] on div "0.00 x 0.00 x 0.00" at bounding box center [662, 272] width 156 height 20
type input "42.00"
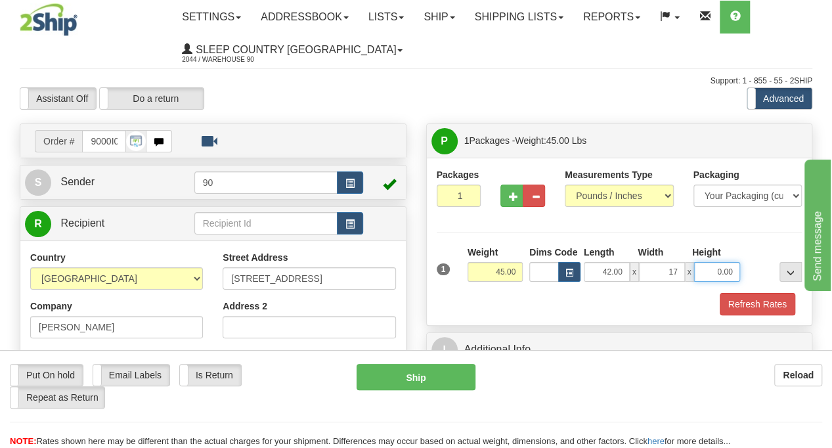
type input "17.00"
click at [771, 305] on button "Refresh Rates" at bounding box center [758, 304] width 76 height 22
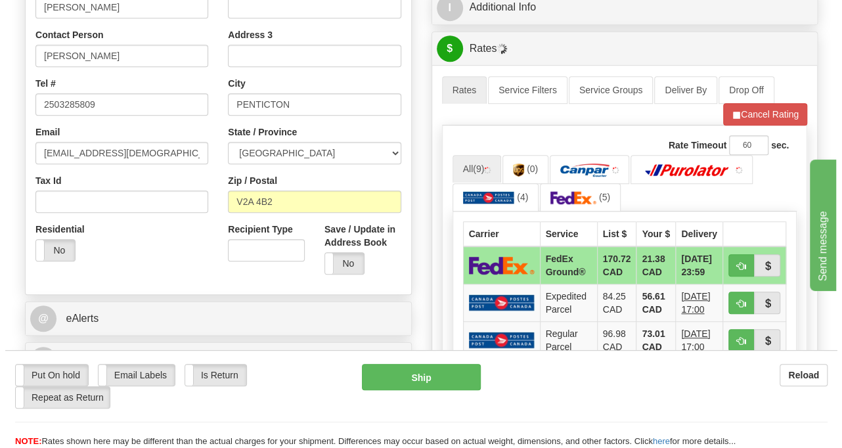
scroll to position [394, 0]
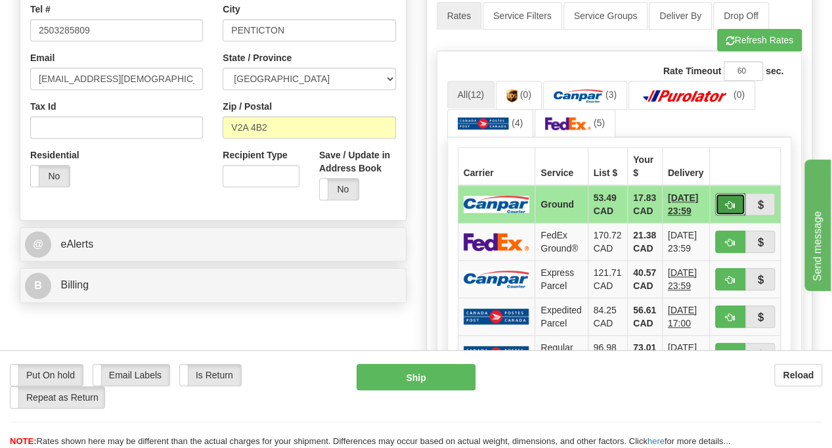
click at [732, 203] on span "button" at bounding box center [730, 205] width 9 height 9
type input "1"
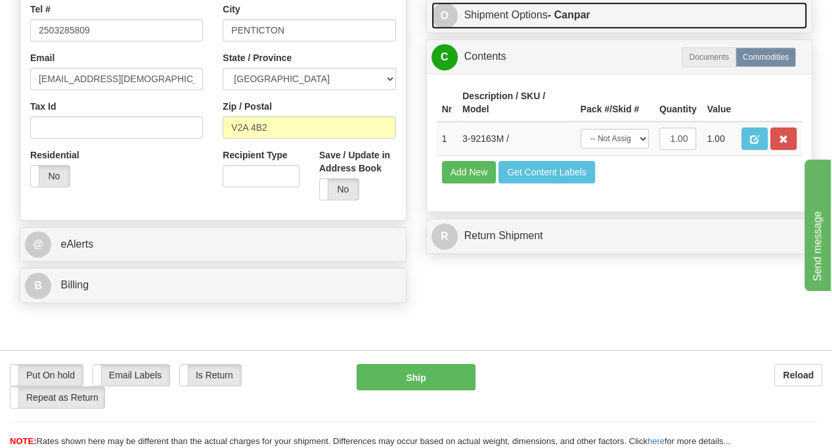
click at [549, 29] on link "O Shipment Options - Canpar" at bounding box center [620, 15] width 376 height 27
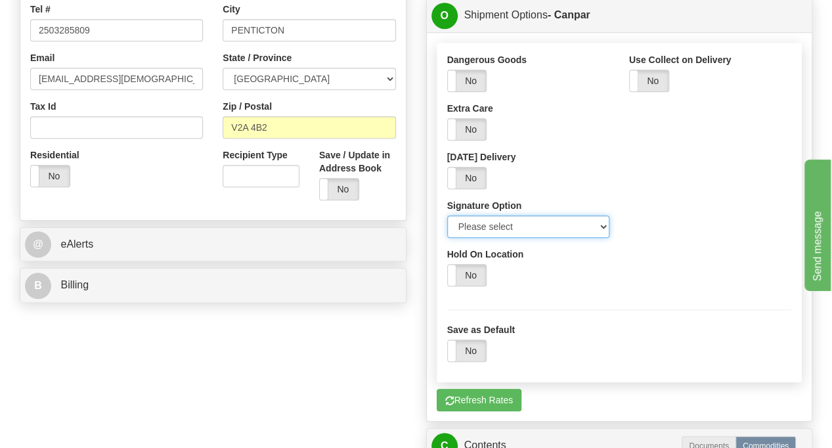
click at [476, 238] on select "Please select No Signature Required Signature Required Adult Signature" at bounding box center [528, 226] width 162 height 22
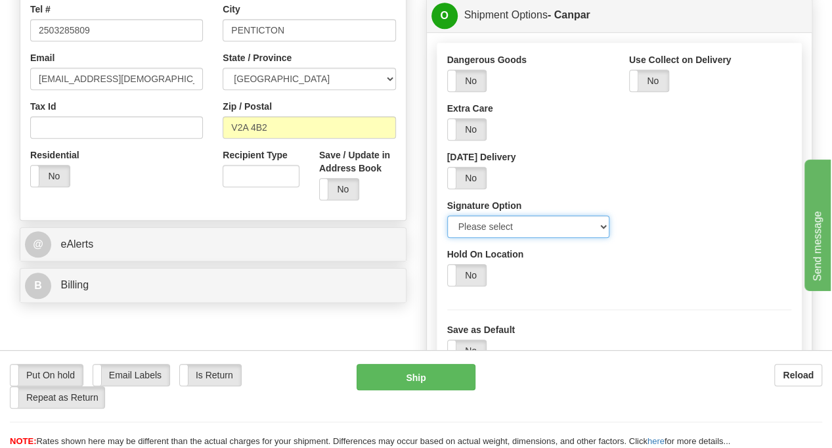
select select "2"
click at [447, 238] on select "Please select No Signature Required Signature Required Adult Signature" at bounding box center [528, 226] width 162 height 22
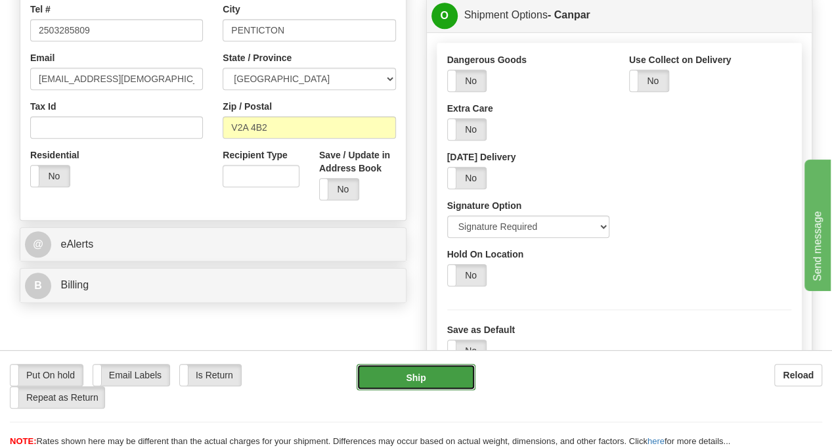
click at [401, 375] on button "Ship" at bounding box center [416, 377] width 119 height 26
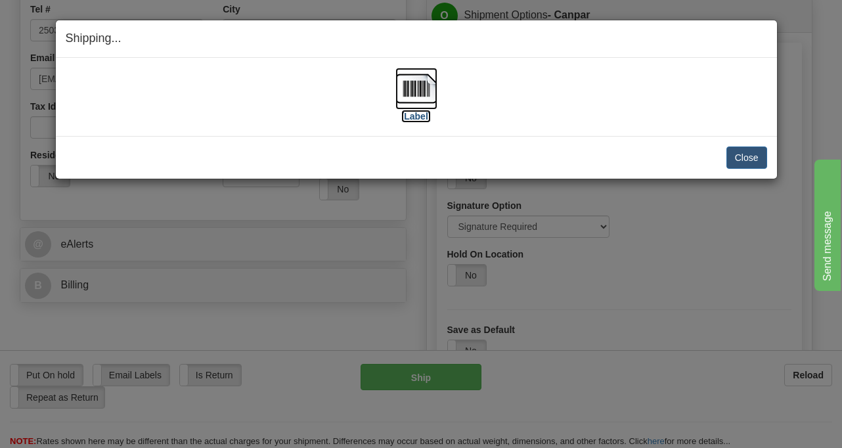
click at [410, 99] on img at bounding box center [416, 89] width 42 height 42
click at [736, 156] on button "Close" at bounding box center [747, 157] width 41 height 22
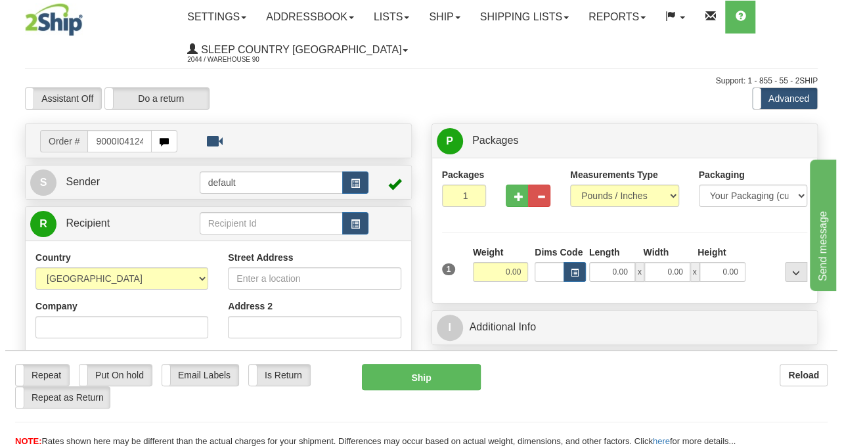
scroll to position [0, 5]
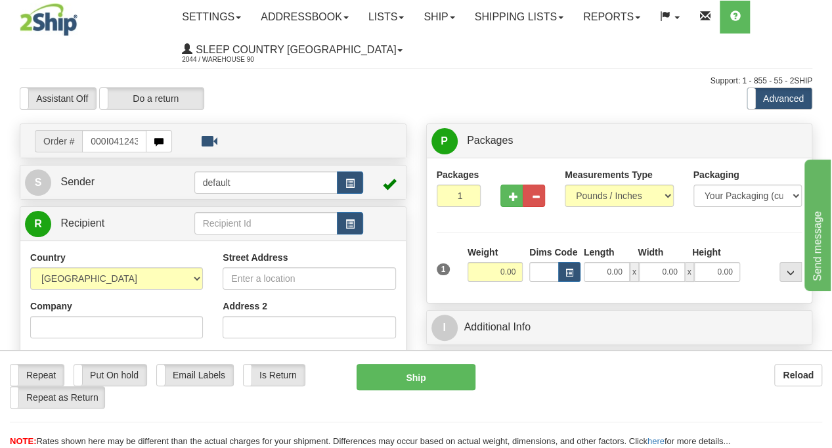
type input "9000I041243"
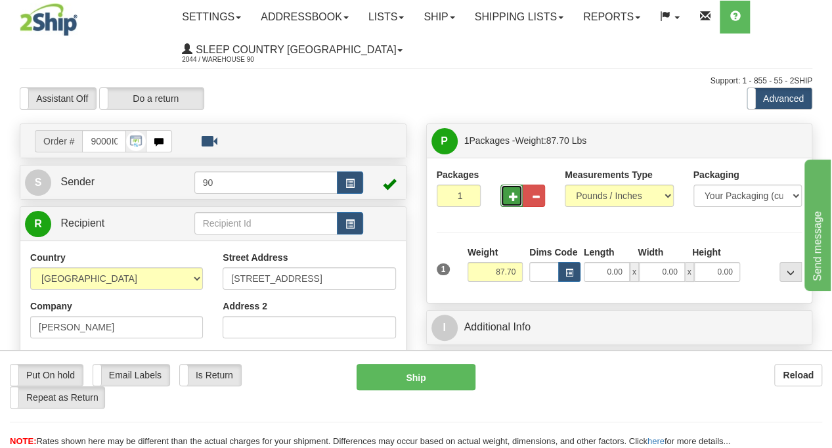
click at [518, 198] on span "button" at bounding box center [513, 196] width 9 height 9
type input "2"
click at [772, 146] on label "Package Level Pack.." at bounding box center [774, 141] width 66 height 20
radio input "true"
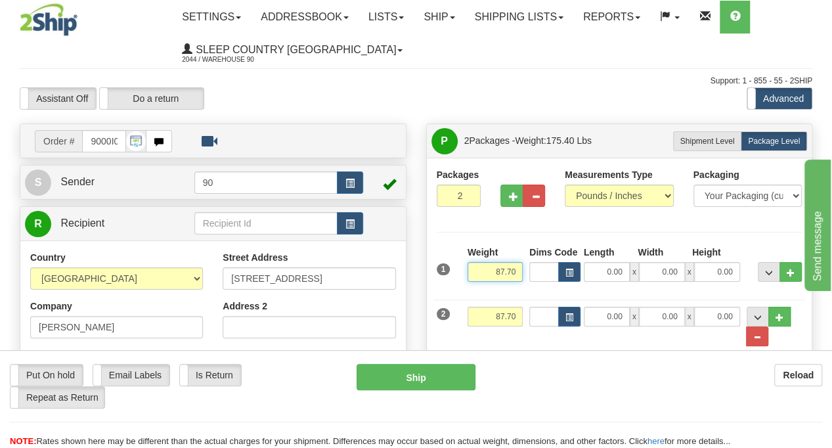
drag, startPoint x: 491, startPoint y: 267, endPoint x: 520, endPoint y: 271, distance: 29.1
click at [520, 271] on input "87.70" at bounding box center [495, 272] width 55 height 20
type input "43.85"
drag, startPoint x: 494, startPoint y: 319, endPoint x: 533, endPoint y: 319, distance: 39.4
click at [533, 319] on div "2 Weight 87.70 Dims Code Length Width Height" at bounding box center [620, 320] width 372 height 54
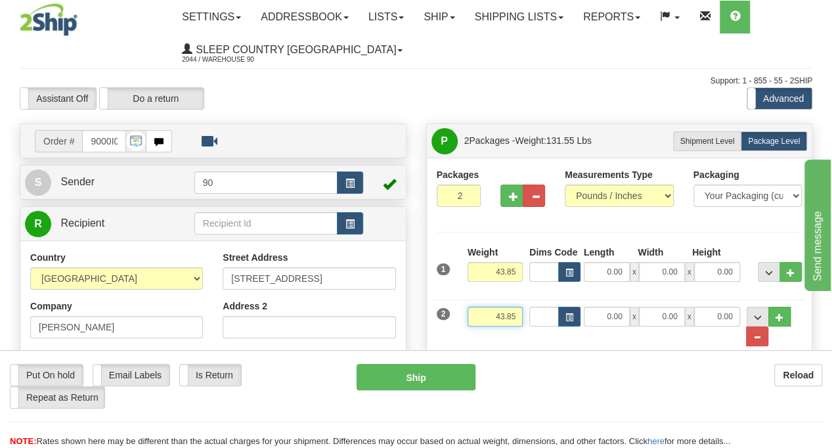
type input "43.85"
drag, startPoint x: 592, startPoint y: 268, endPoint x: 625, endPoint y: 270, distance: 33.6
click at [625, 270] on input "0.00" at bounding box center [607, 272] width 46 height 20
type input "72.00"
type input "14.00"
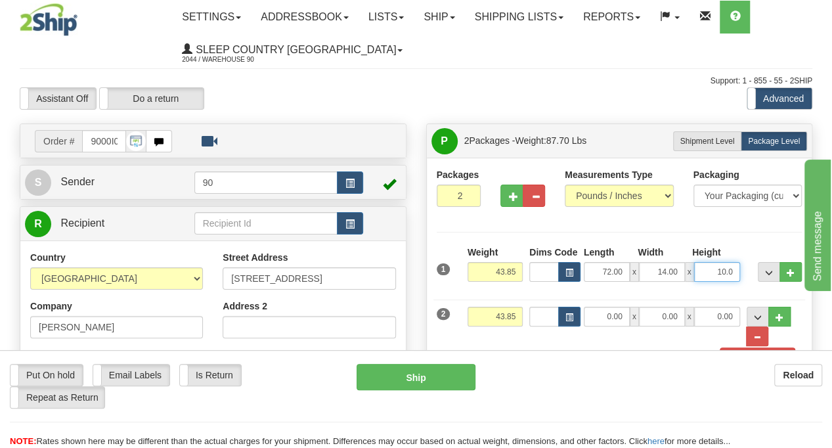
type input "10.00"
drag, startPoint x: 595, startPoint y: 318, endPoint x: 636, endPoint y: 313, distance: 41.0
click at [636, 313] on div "0.00 x 0.00 x 0.00" at bounding box center [662, 317] width 156 height 20
type input "41.00"
type input "15.00"
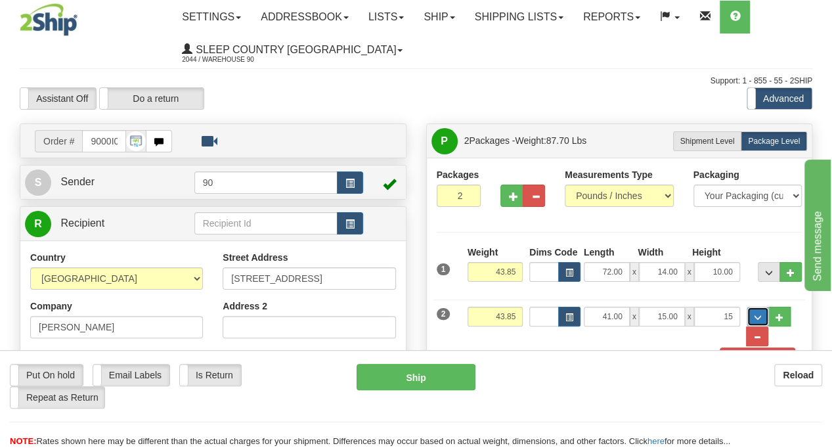
type input "15.00"
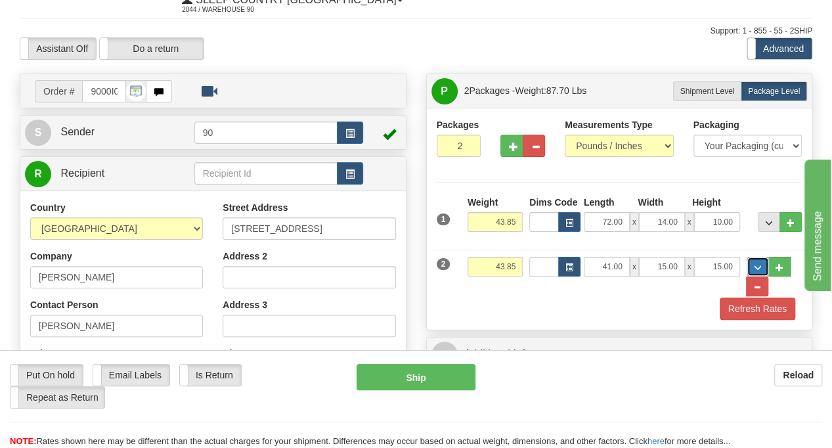
scroll to position [197, 0]
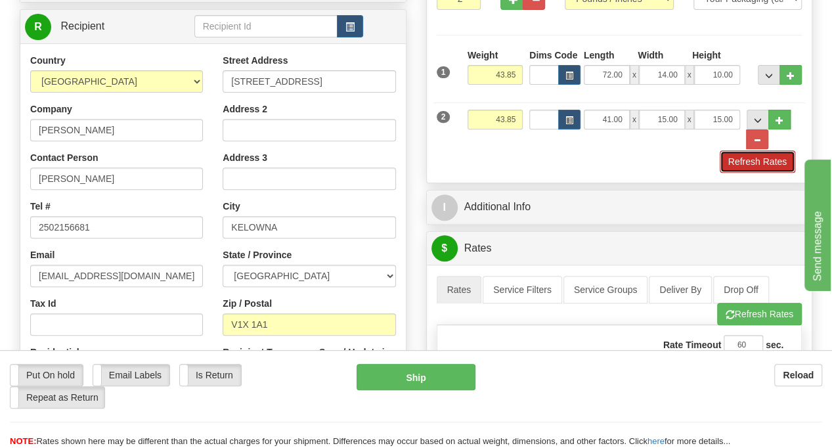
click at [741, 156] on button "Refresh Rates" at bounding box center [758, 161] width 76 height 22
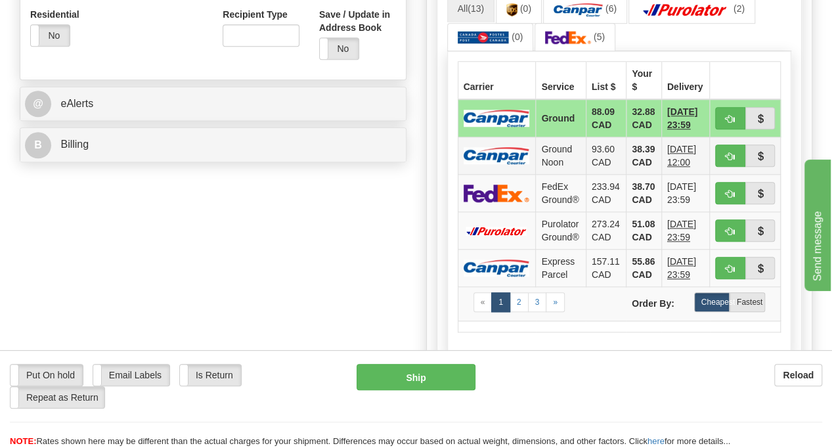
scroll to position [460, 0]
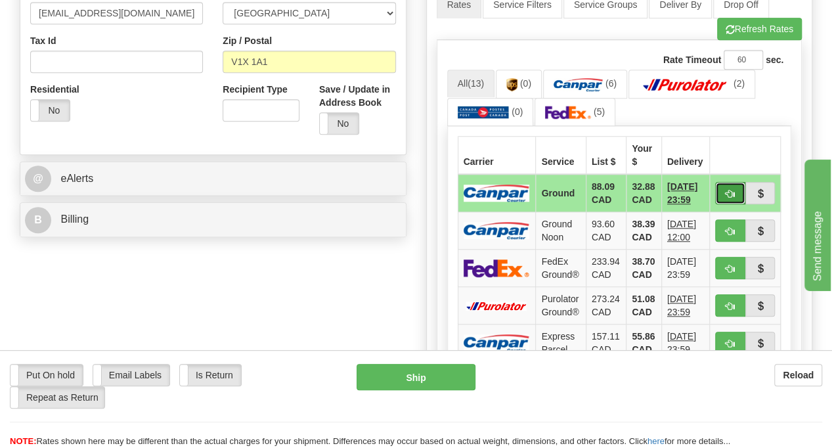
click at [737, 186] on button "button" at bounding box center [730, 193] width 30 height 22
type input "1"
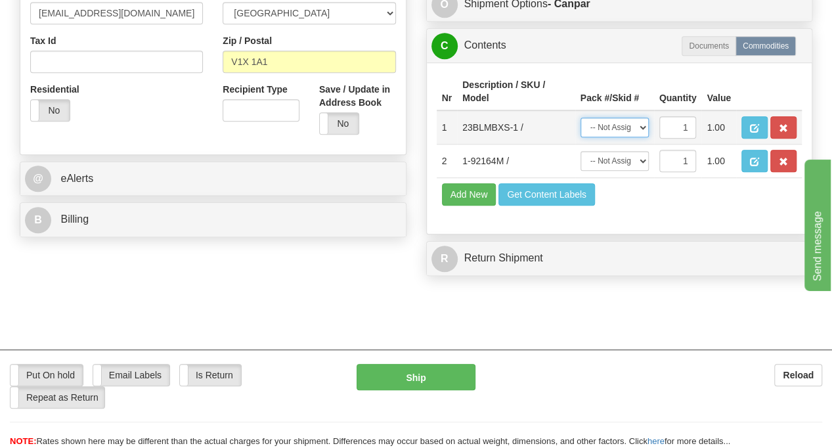
click at [646, 137] on select "-- Not Assigned -- Package 1 Package 2" at bounding box center [615, 128] width 68 height 20
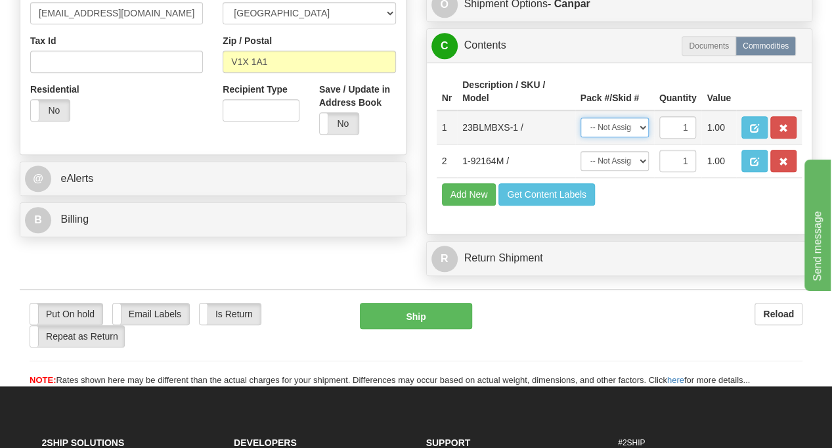
select select "0"
click at [581, 137] on select "-- Not Assigned -- Package 1 Package 2" at bounding box center [615, 128] width 68 height 20
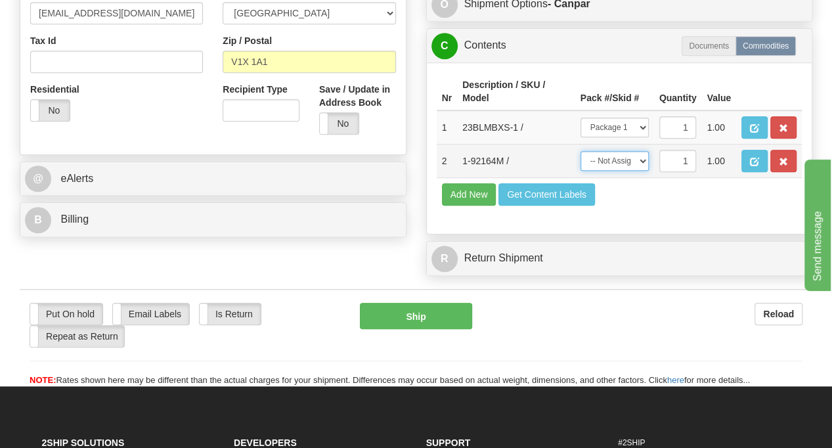
click at [629, 171] on select "-- Not Assigned -- Package 1 Package 2" at bounding box center [615, 161] width 68 height 20
select select "1"
click at [581, 171] on select "-- Not Assigned -- Package 1 Package 2" at bounding box center [615, 161] width 68 height 20
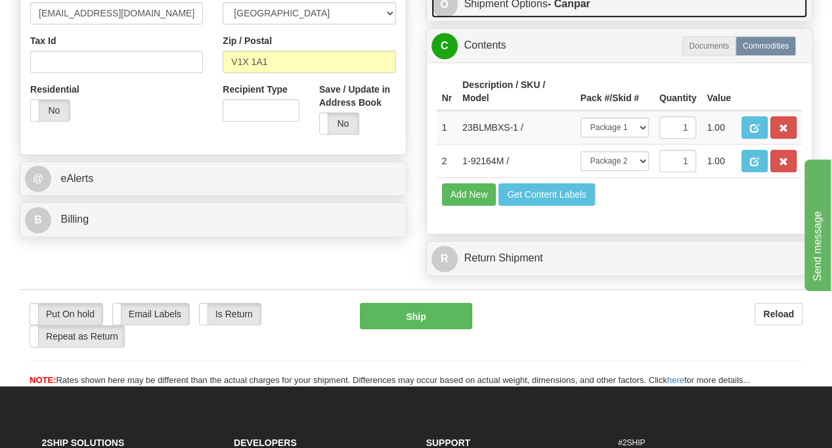
click at [586, 9] on strong "- Canpar" at bounding box center [569, 3] width 43 height 11
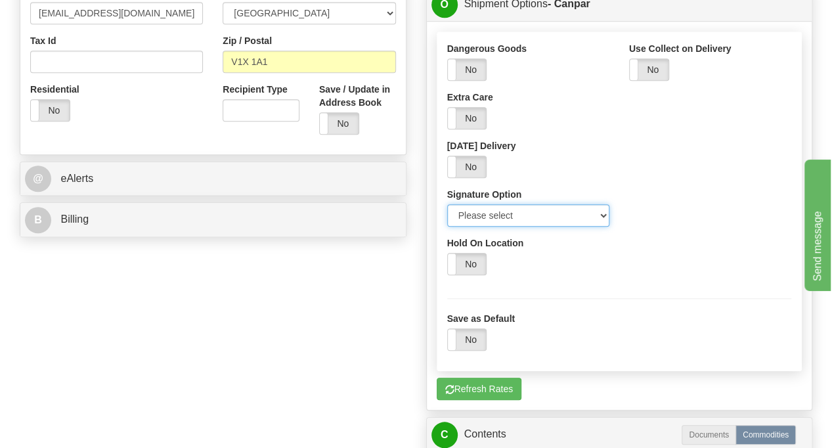
click at [518, 227] on select "Please select No Signature Required Signature Required Adult Signature" at bounding box center [528, 215] width 162 height 22
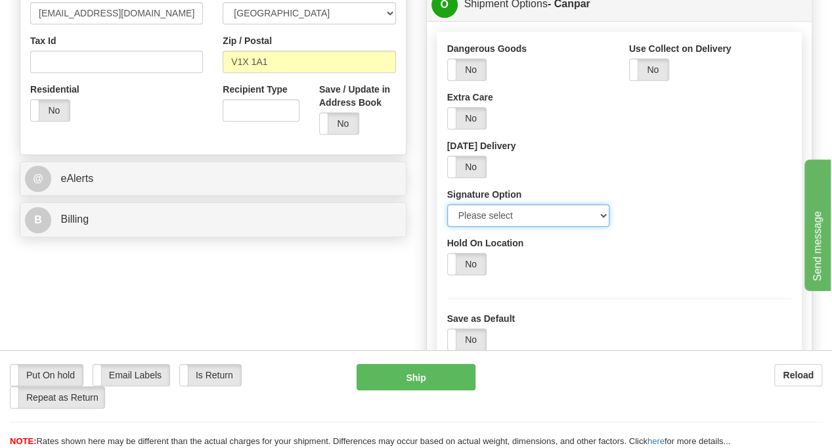
select select "2"
click at [447, 227] on select "Please select No Signature Required Signature Required Adult Signature" at bounding box center [528, 215] width 162 height 22
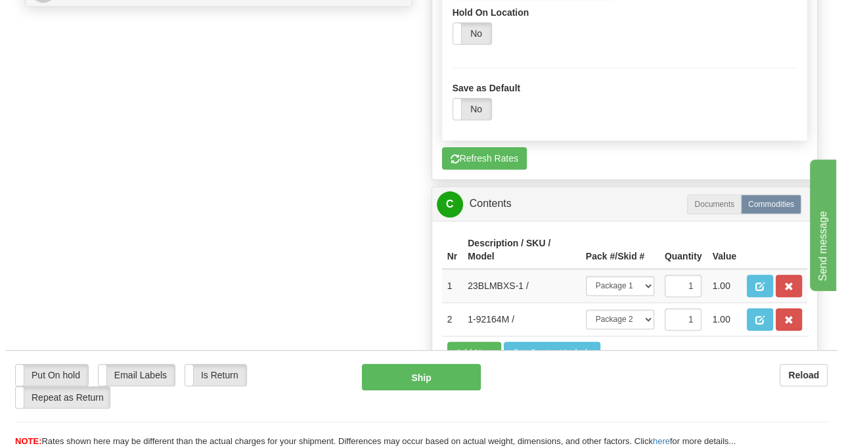
scroll to position [854, 0]
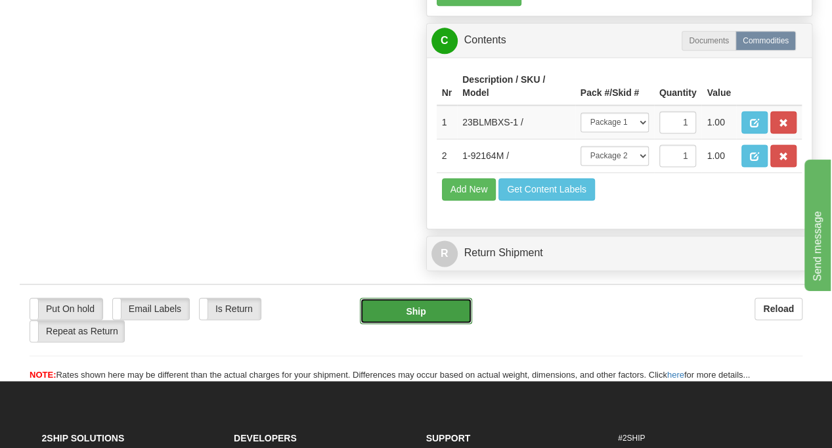
click at [452, 324] on button "Ship" at bounding box center [416, 311] width 112 height 26
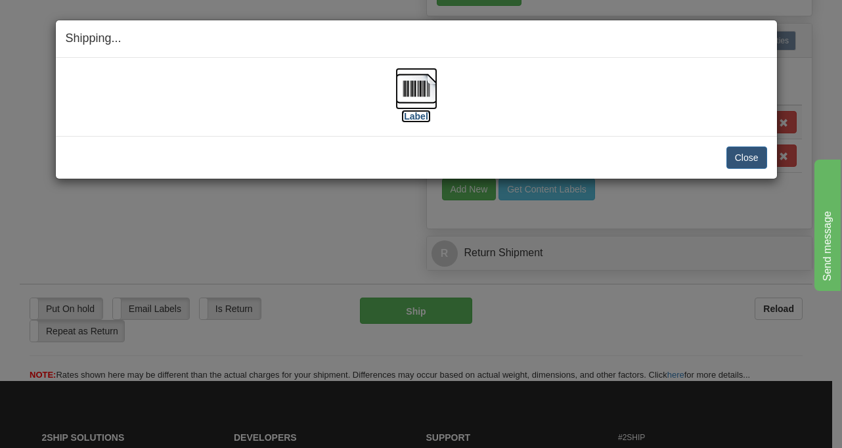
click at [405, 107] on img at bounding box center [416, 89] width 42 height 42
click at [727, 156] on button "Close" at bounding box center [747, 157] width 41 height 22
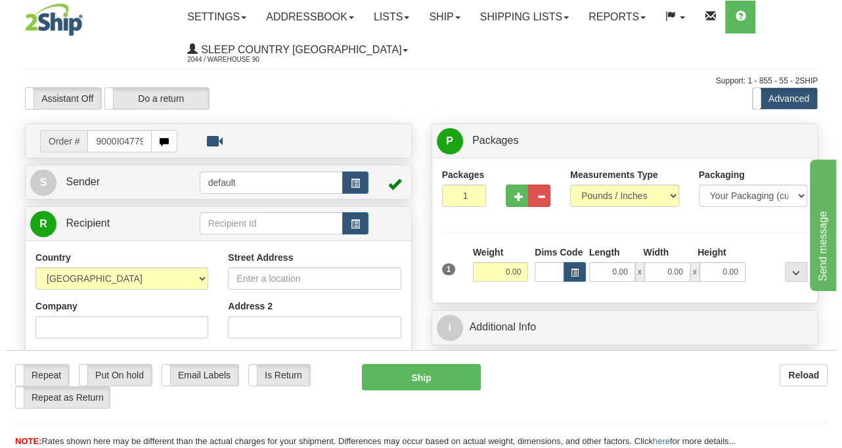
scroll to position [0, 5]
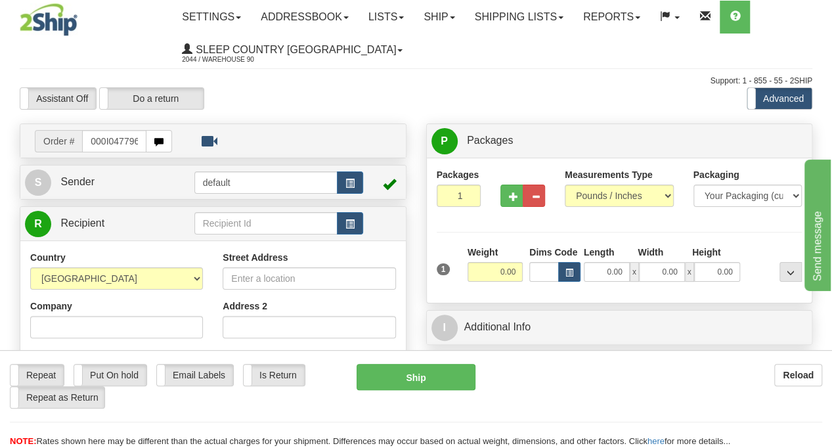
type input "9000I047796"
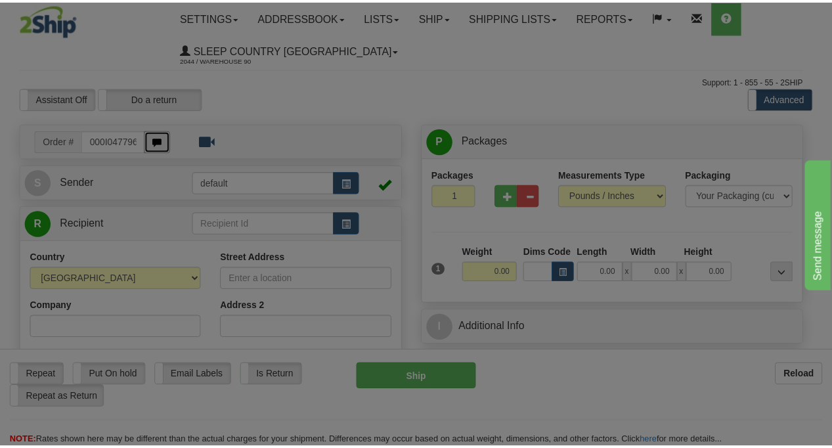
scroll to position [0, 0]
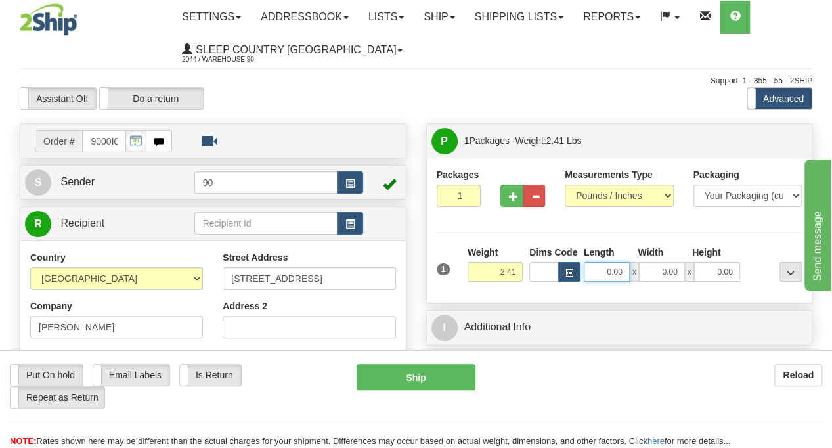
drag, startPoint x: 596, startPoint y: 270, endPoint x: 653, endPoint y: 265, distance: 57.4
click at [653, 265] on div "0.00 x 0.00 x 0.00" at bounding box center [662, 272] width 156 height 20
type input "8.00"
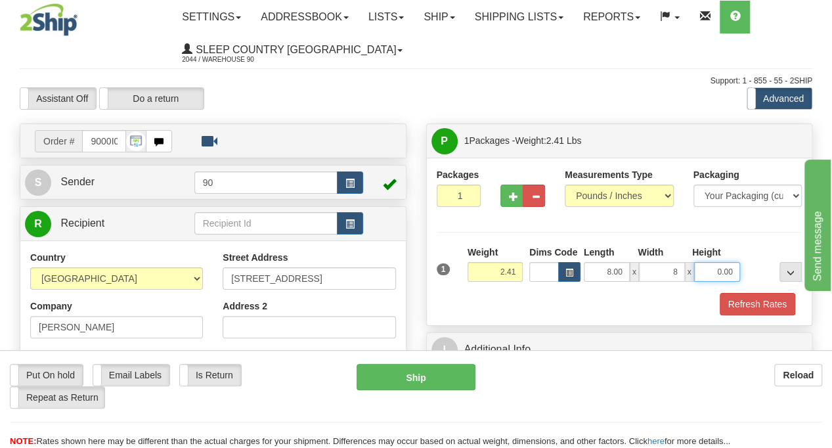
type input "8.00"
type input "7.00"
click at [766, 296] on button "Refresh Rates" at bounding box center [758, 304] width 76 height 22
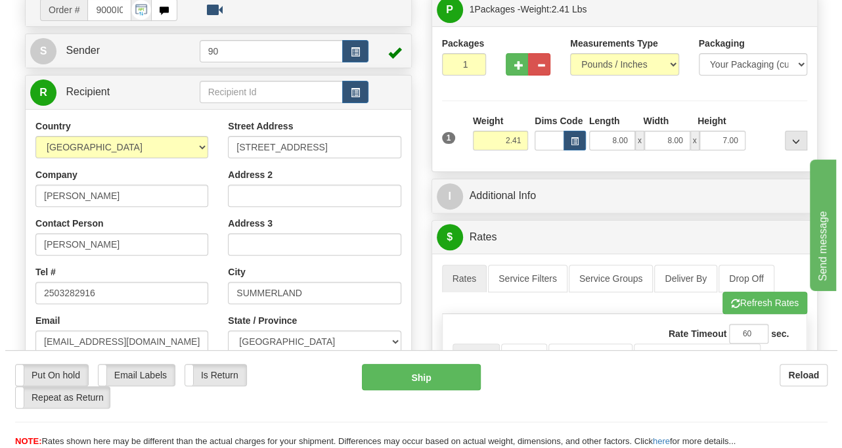
scroll to position [394, 0]
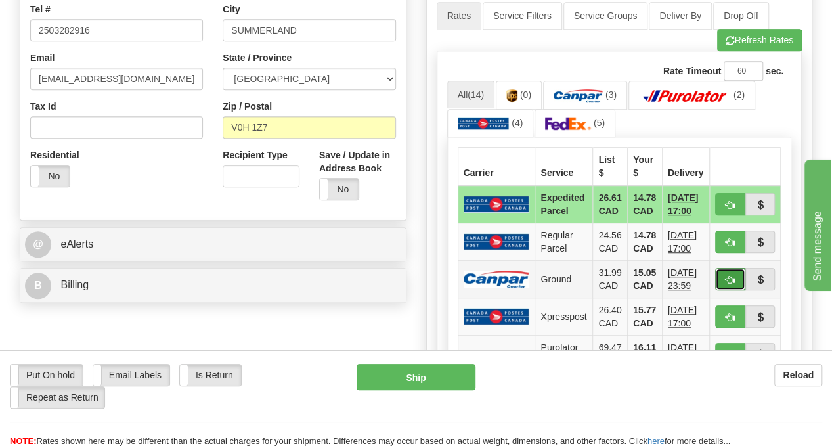
click at [735, 276] on span "button" at bounding box center [730, 280] width 9 height 9
type input "1"
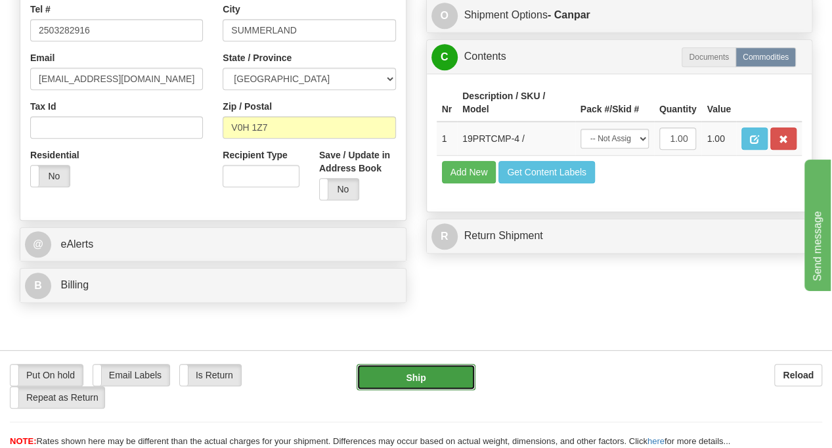
click at [447, 376] on button "Ship" at bounding box center [416, 377] width 119 height 26
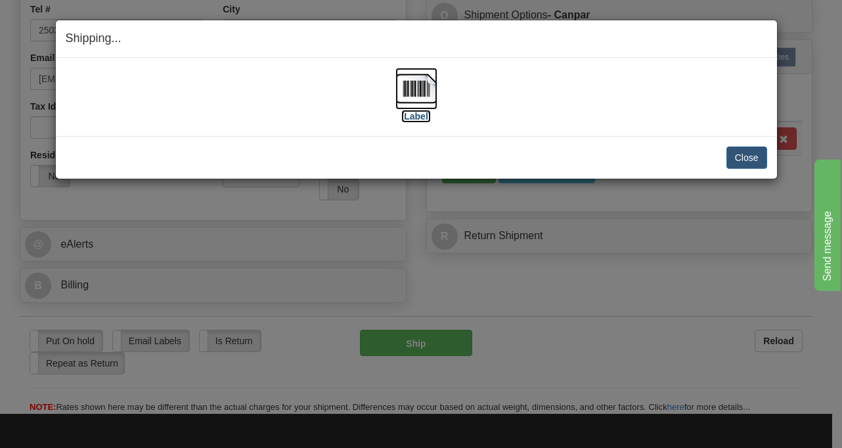
click at [429, 108] on img at bounding box center [416, 89] width 42 height 42
click at [738, 158] on button "Close" at bounding box center [747, 157] width 41 height 22
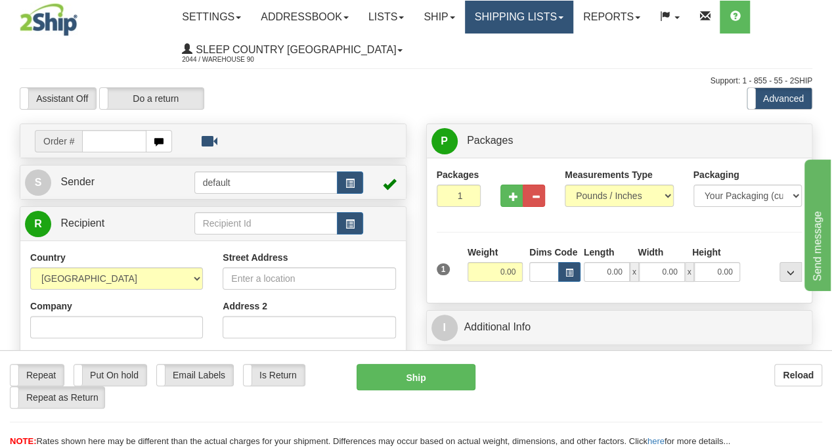
click at [573, 20] on link "Shipping lists" at bounding box center [519, 17] width 108 height 33
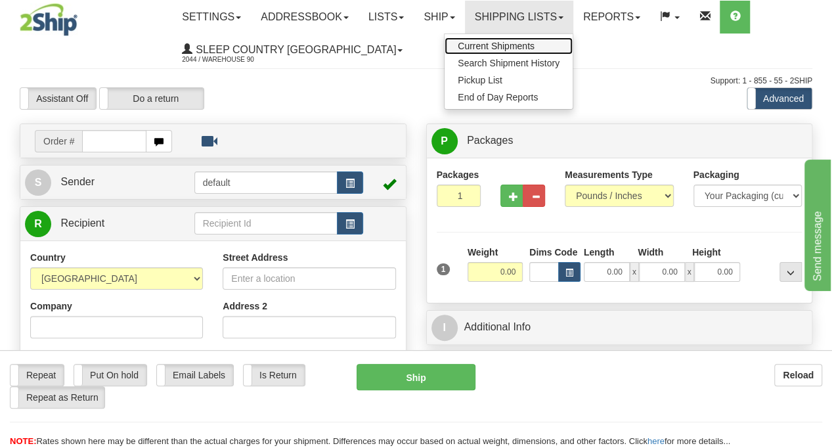
click at [535, 43] on span "Current Shipments" at bounding box center [496, 46] width 77 height 11
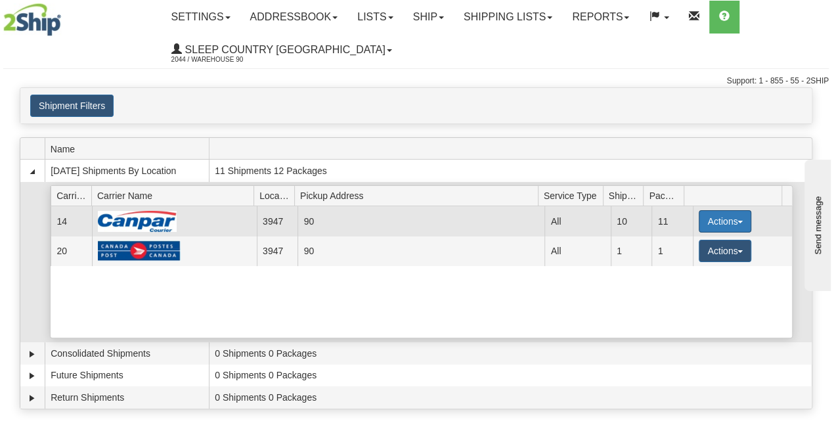
click at [738, 217] on button "Actions" at bounding box center [725, 221] width 53 height 22
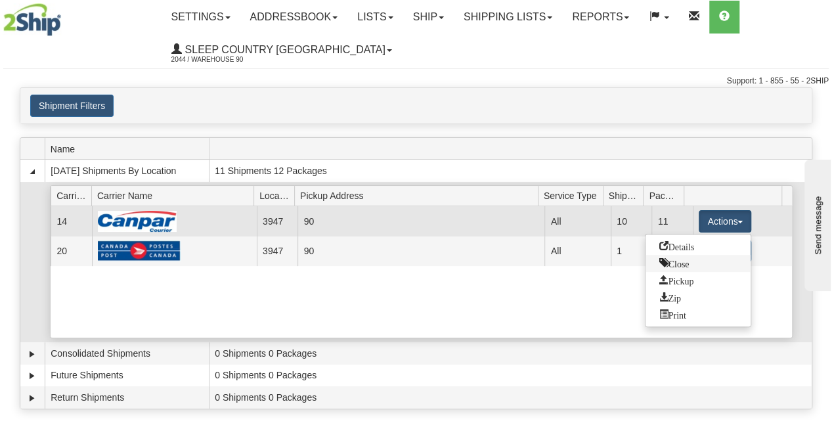
click at [702, 263] on link "Close" at bounding box center [698, 263] width 105 height 17
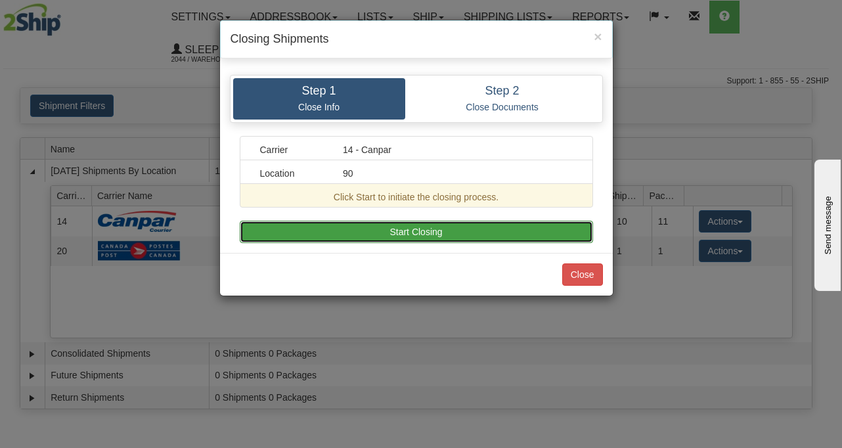
click at [481, 228] on button "Start Closing" at bounding box center [416, 232] width 353 height 22
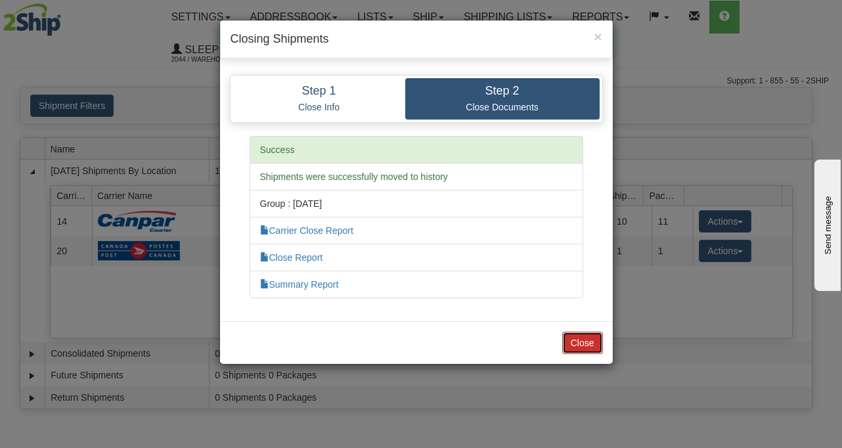
click at [583, 340] on button "Close" at bounding box center [582, 343] width 41 height 22
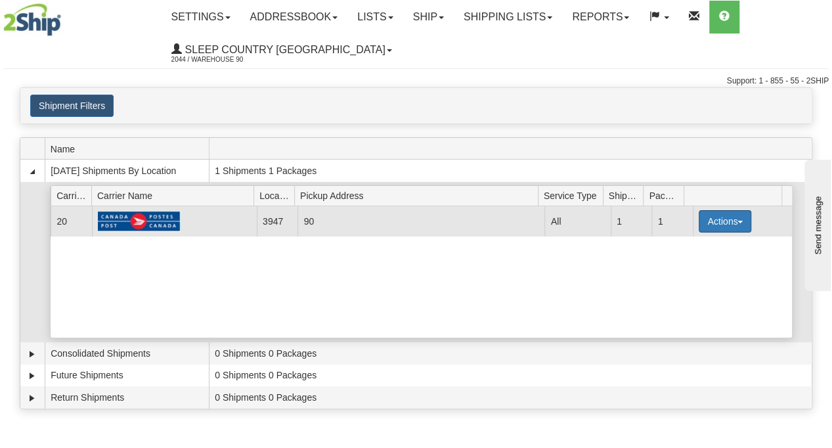
click at [737, 212] on button "Actions" at bounding box center [725, 221] width 53 height 22
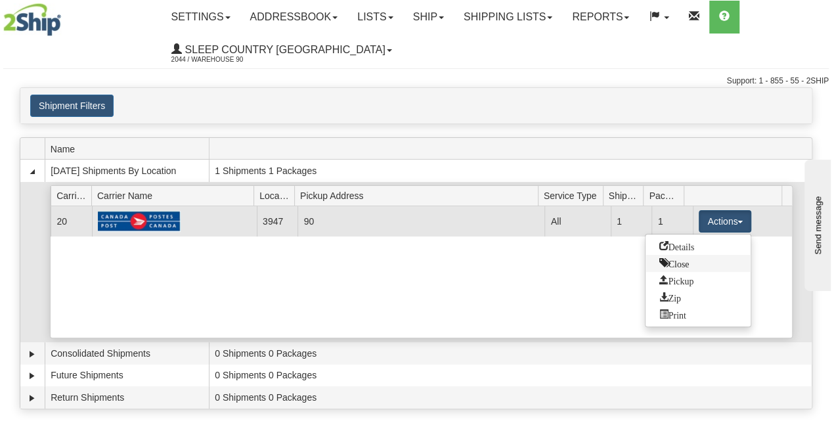
click at [681, 261] on span "Close" at bounding box center [674, 262] width 30 height 9
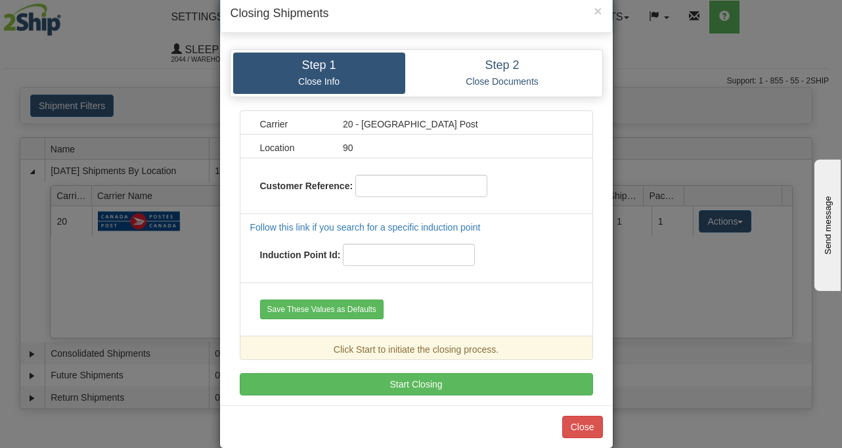
scroll to position [40, 0]
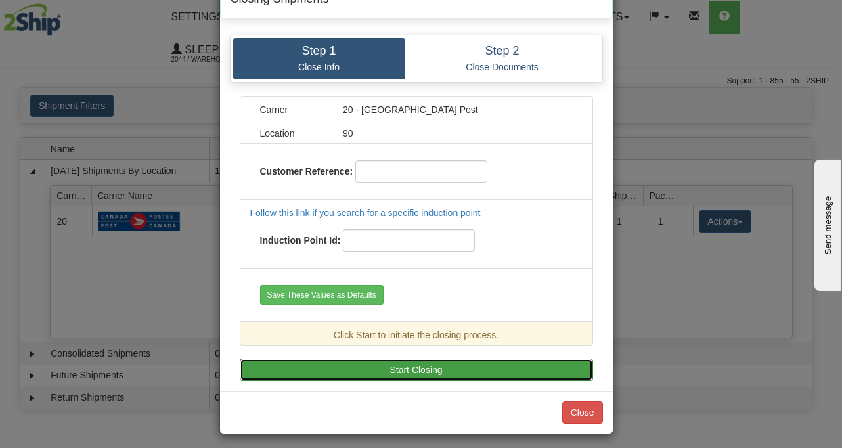
click at [447, 369] on button "Start Closing" at bounding box center [416, 370] width 353 height 22
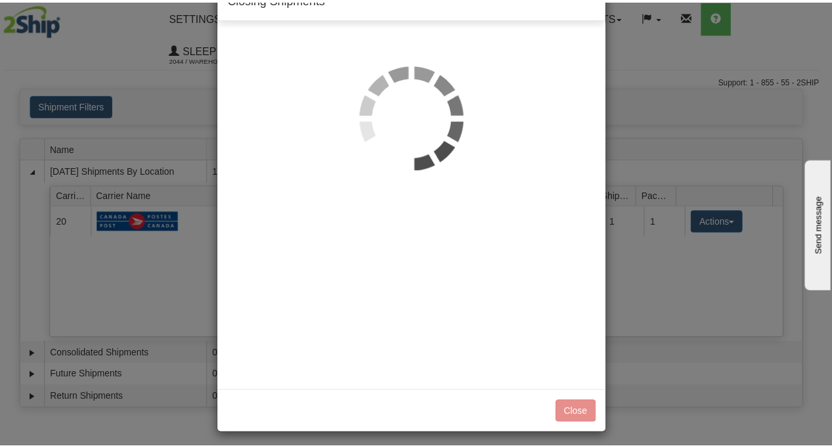
scroll to position [0, 0]
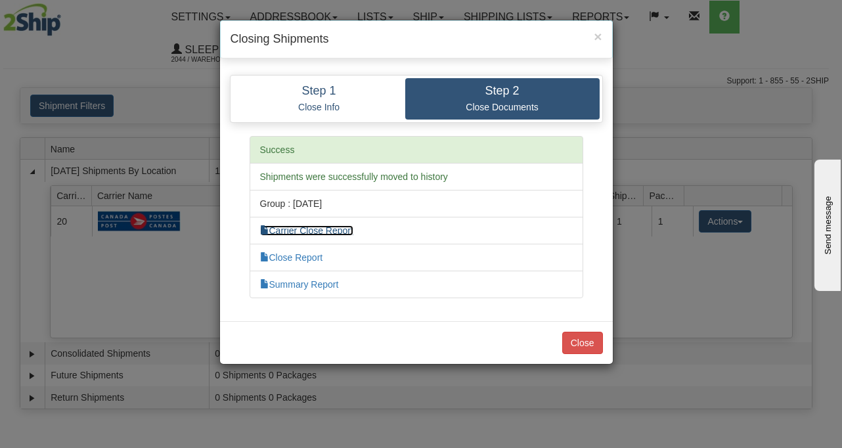
click at [322, 229] on link "Carrier Close Report" at bounding box center [306, 230] width 93 height 11
click at [591, 337] on button "Close" at bounding box center [582, 343] width 41 height 22
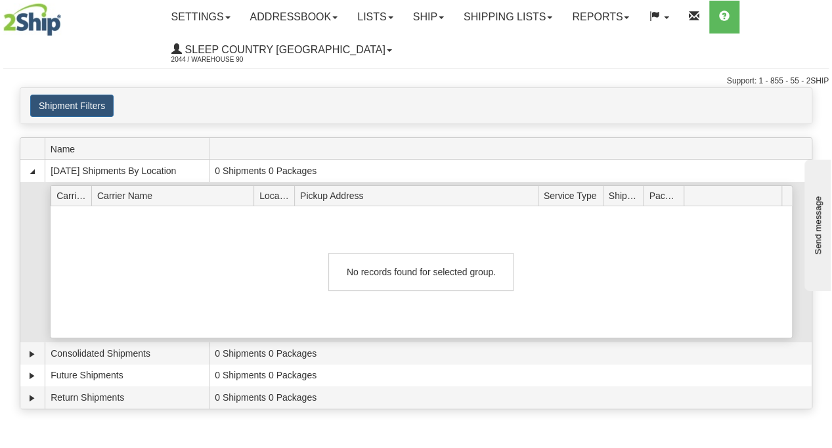
click at [652, 244] on div "No records found for selected group." at bounding box center [421, 271] width 741 height 131
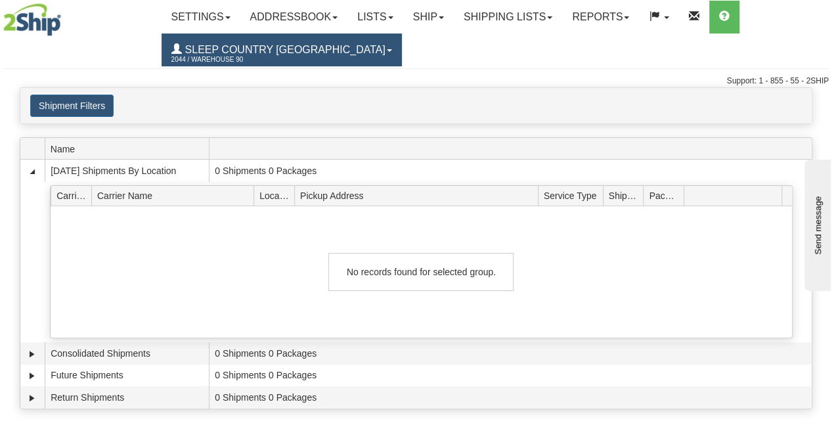
click at [318, 44] on link "Sleep Country [GEOGRAPHIC_DATA] 2044 / Warehouse 90" at bounding box center [282, 50] width 240 height 33
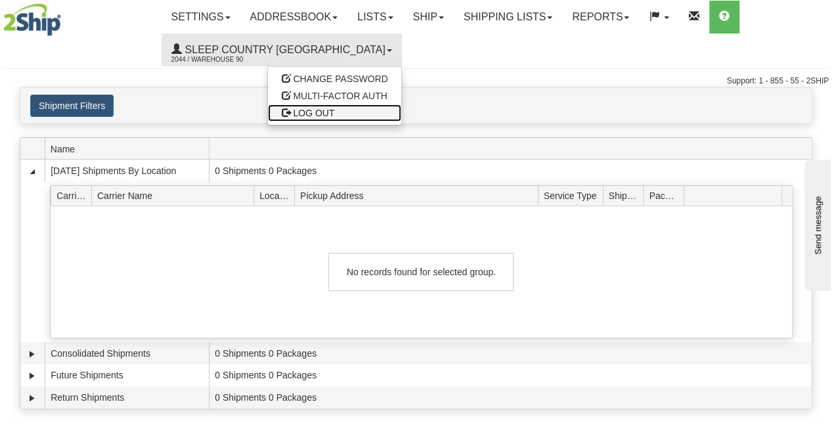
click at [293, 117] on span "LOG OUT" at bounding box center [313, 113] width 41 height 11
